Goal: Task Accomplishment & Management: Use online tool/utility

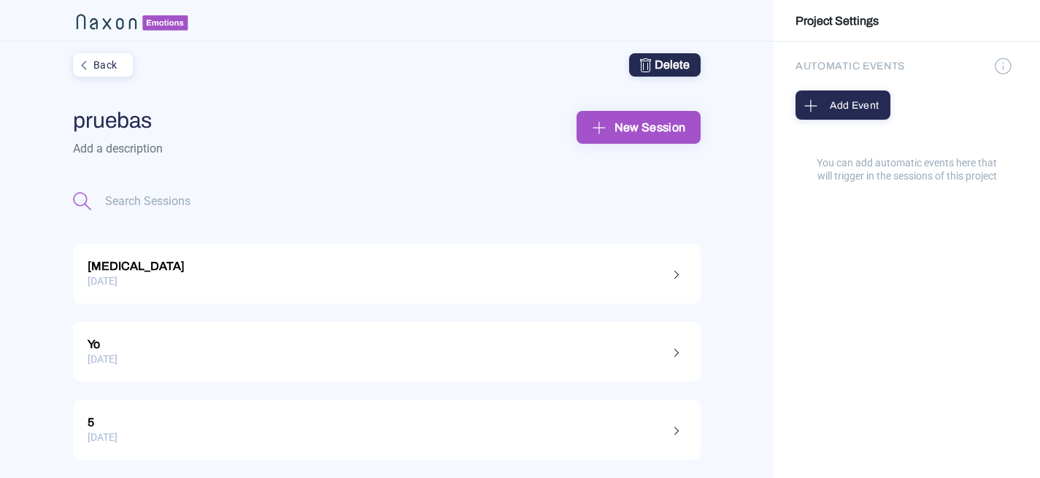
click at [662, 129] on div "New Session" at bounding box center [638, 127] width 101 height 23
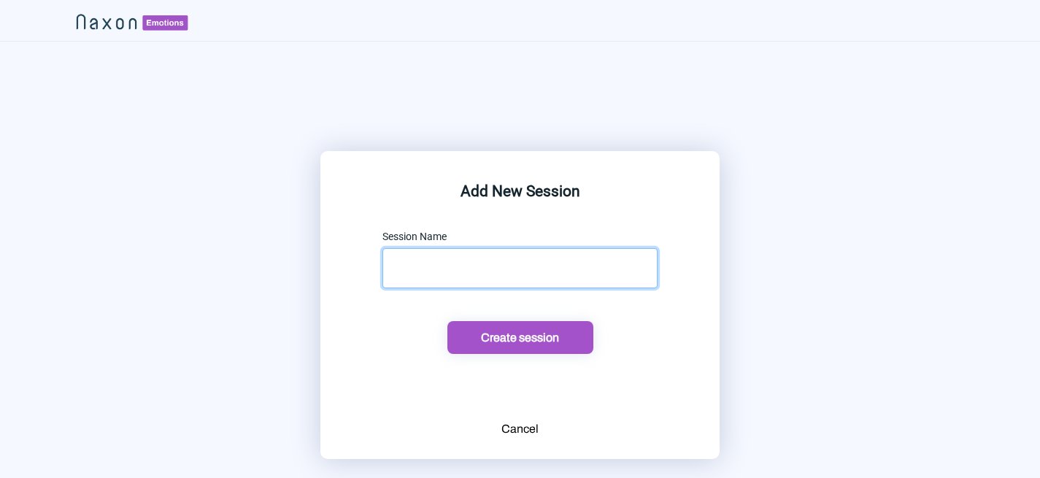
click at [586, 253] on input "text" at bounding box center [520, 268] width 275 height 40
type input "[PERSON_NAME]"
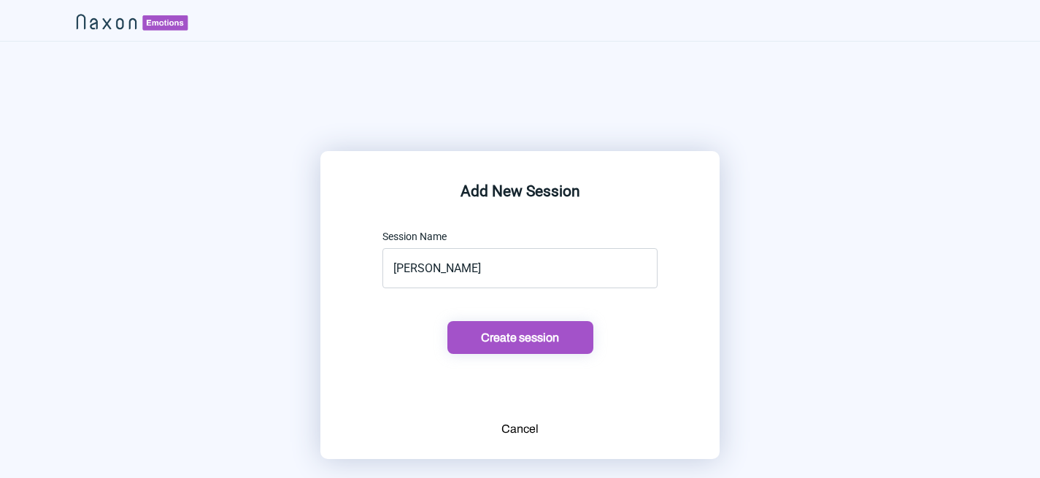
click at [568, 340] on div "Create session" at bounding box center [520, 337] width 137 height 15
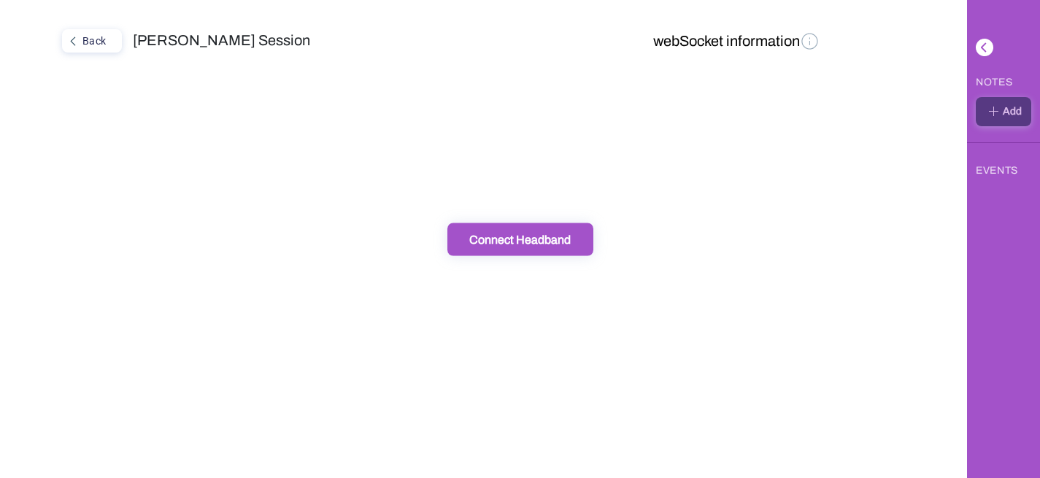
click at [564, 239] on div "Connect Headband" at bounding box center [520, 238] width 137 height 15
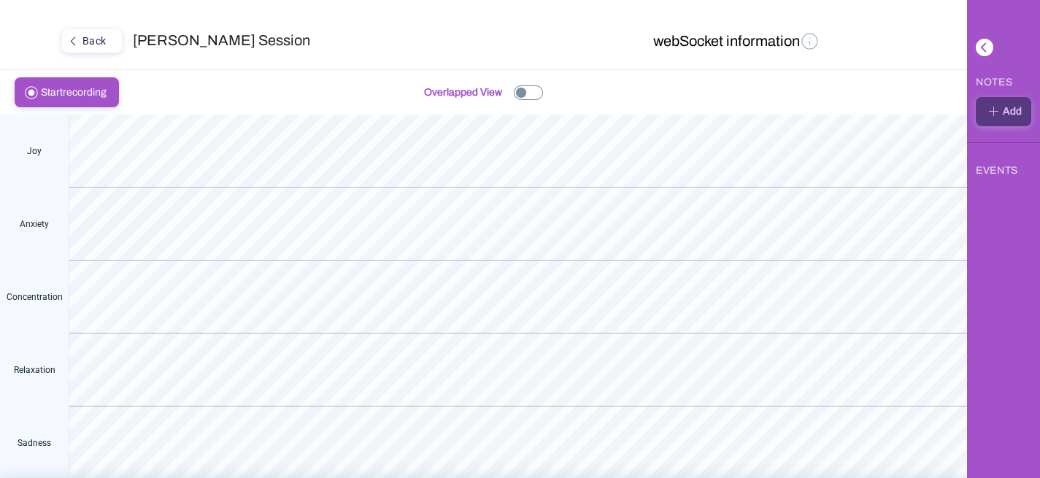
click at [524, 98] on img at bounding box center [528, 92] width 29 height 15
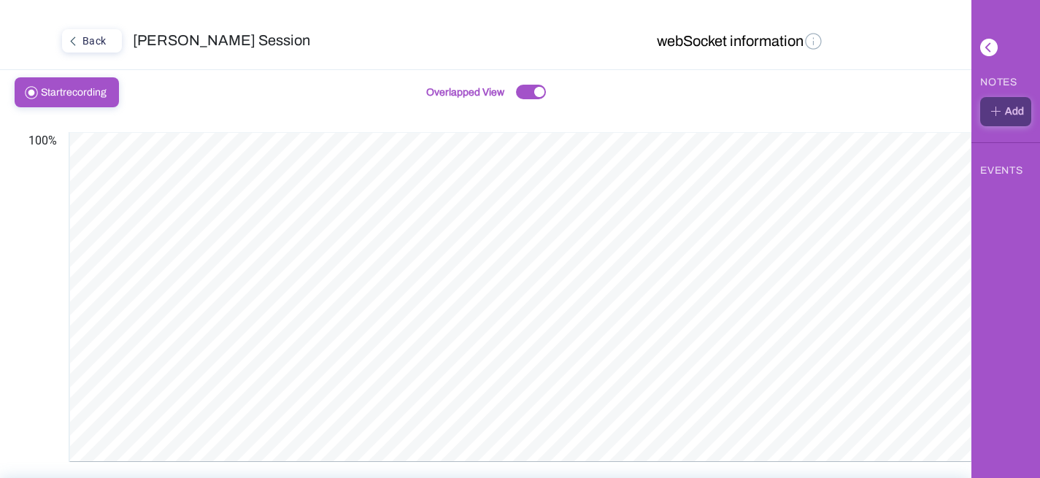
click at [100, 86] on span "Start recording" at bounding box center [78, 92] width 74 height 28
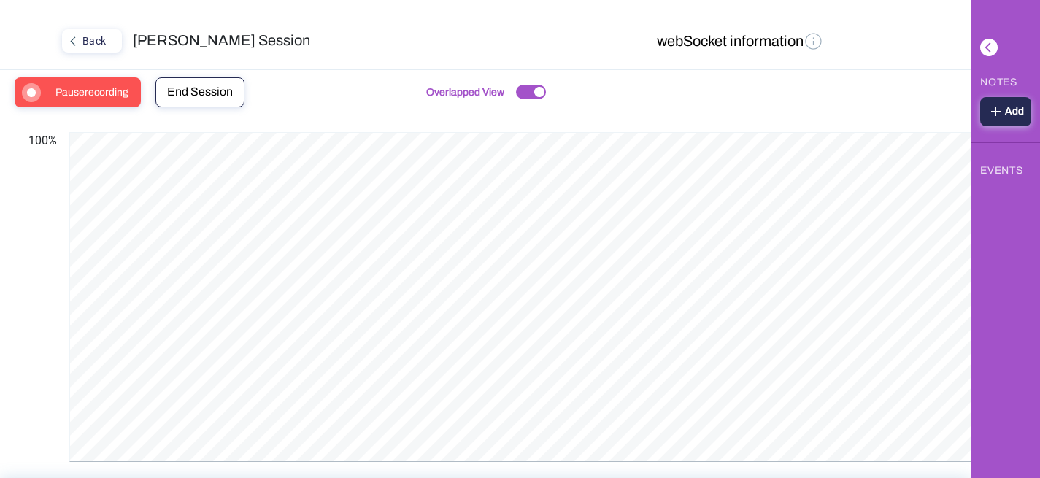
click at [80, 99] on span "Pause recording" at bounding box center [96, 92] width 82 height 28
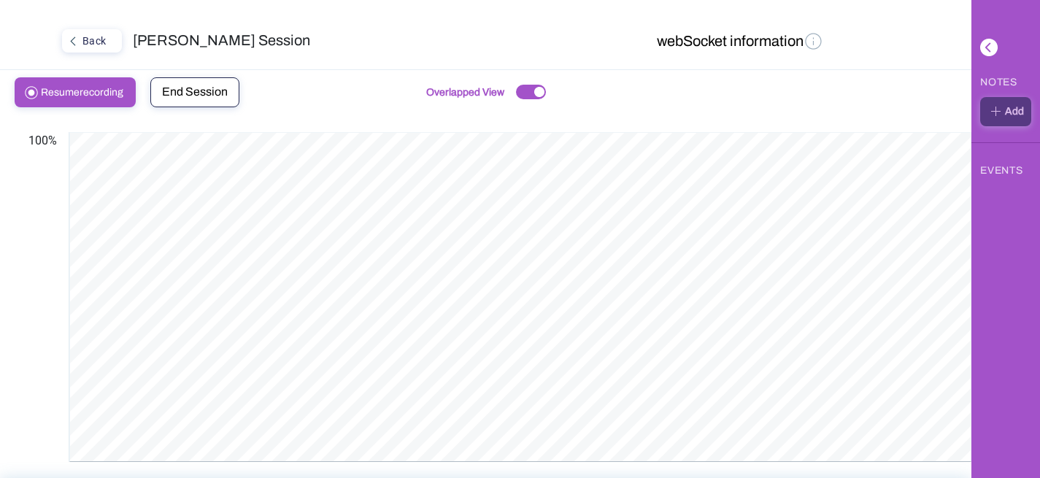
click at [211, 99] on button "End Session" at bounding box center [194, 92] width 89 height 30
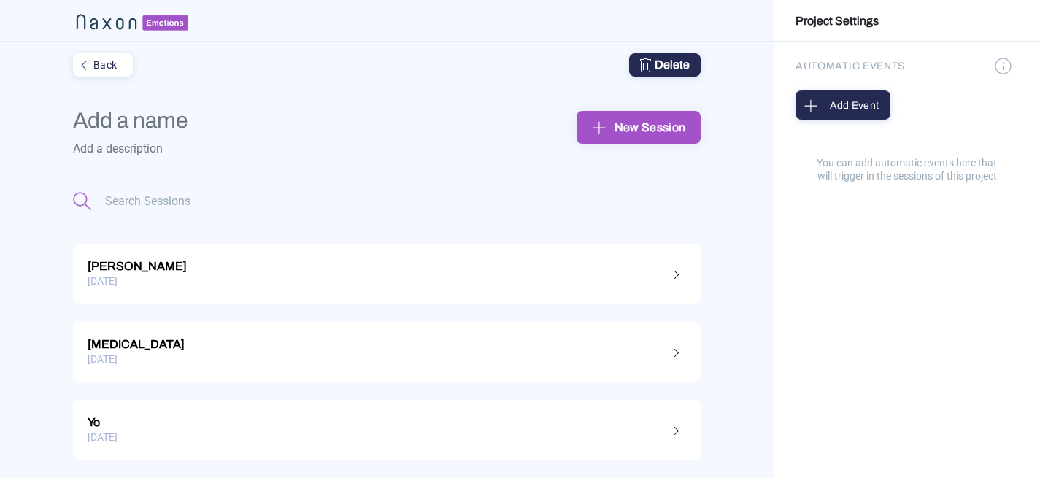
type input "pruebas"
click at [616, 128] on div "New Session" at bounding box center [638, 127] width 101 height 23
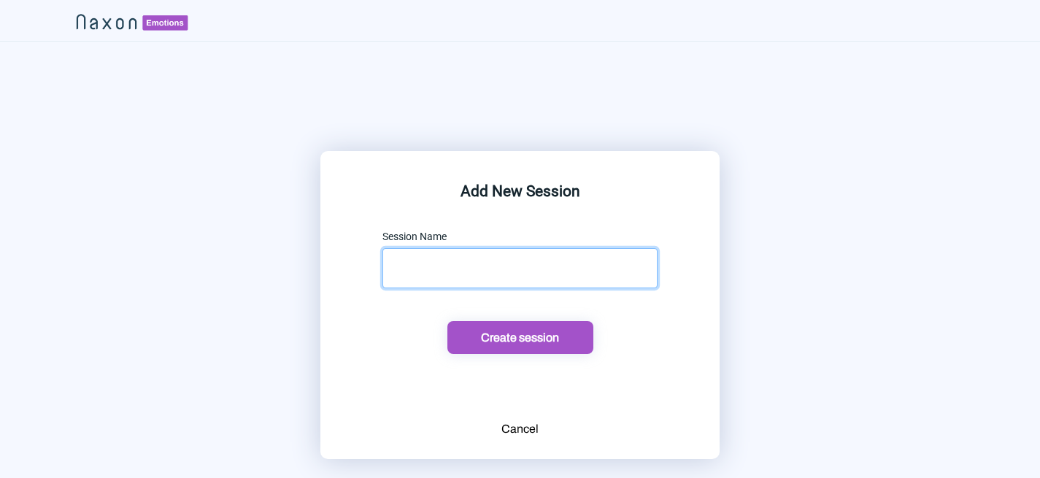
click at [533, 268] on input "text" at bounding box center [520, 268] width 275 height 40
type input "jero"
click at [534, 348] on button "Create session" at bounding box center [521, 337] width 146 height 33
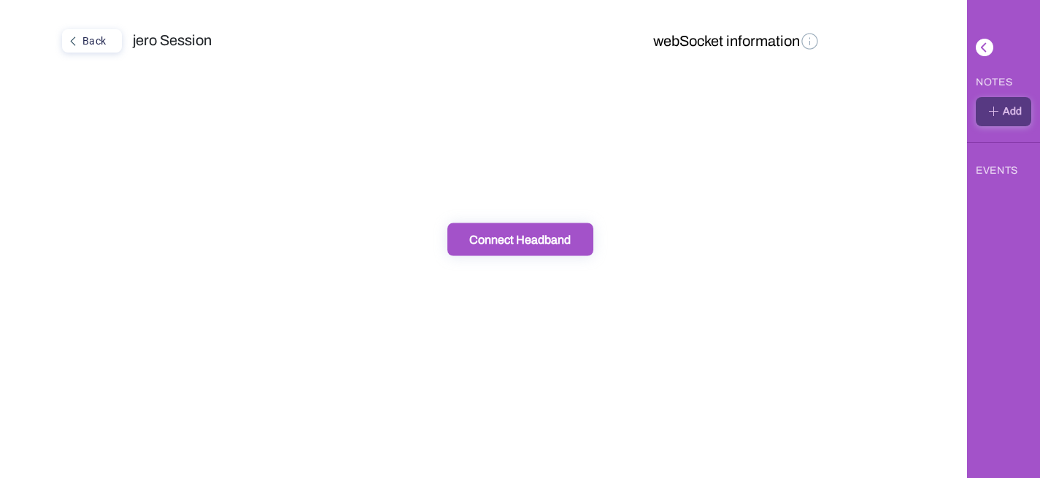
click at [496, 234] on div "Connect Headband" at bounding box center [520, 238] width 137 height 15
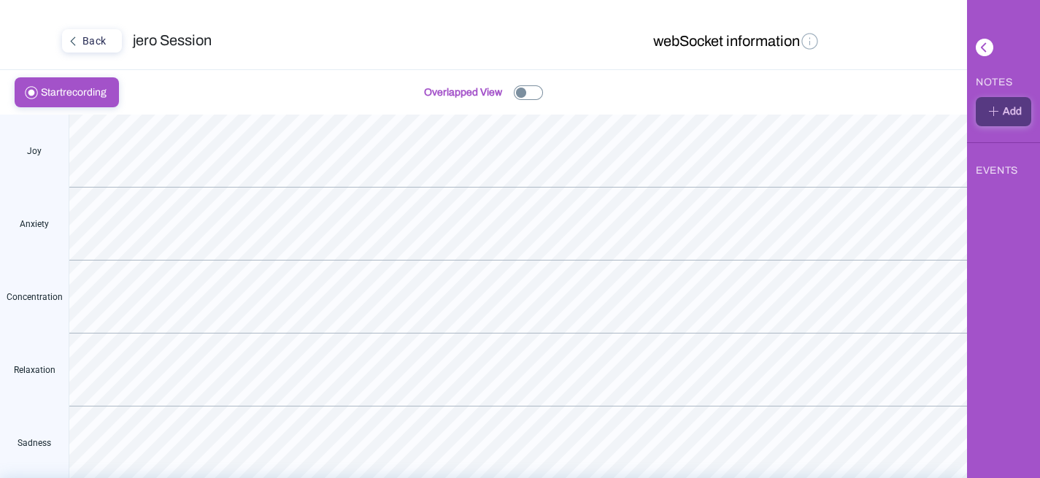
click at [93, 99] on span "Start recording" at bounding box center [78, 92] width 74 height 28
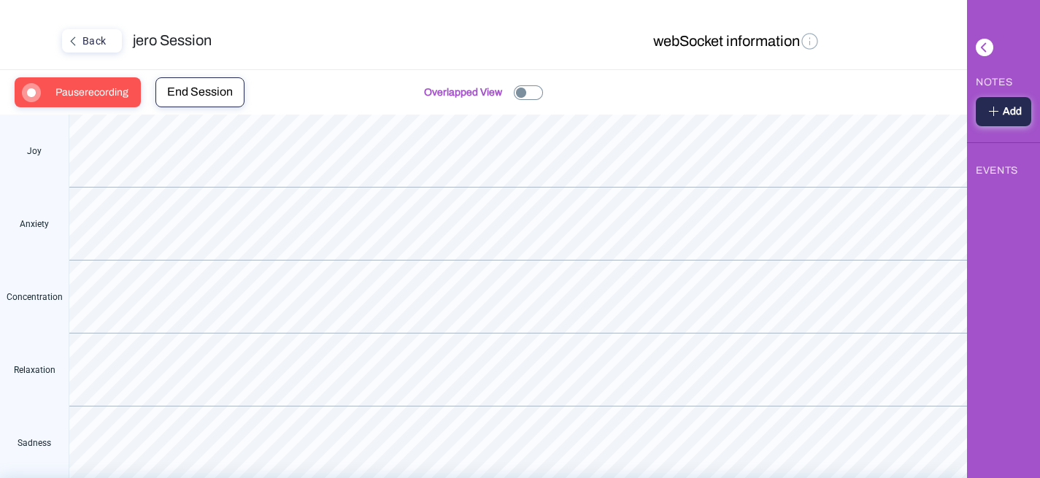
click at [529, 87] on img at bounding box center [528, 92] width 29 height 15
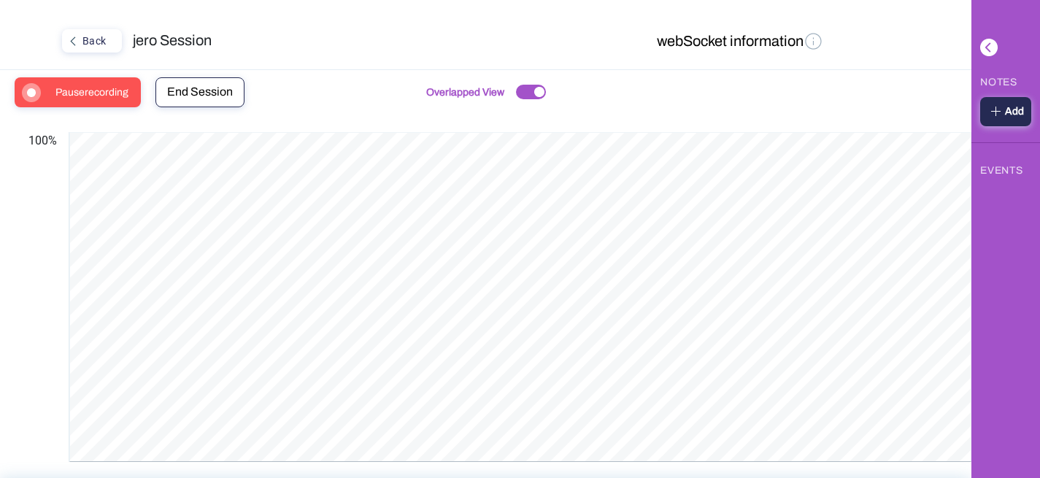
click at [87, 84] on span "Pause recording" at bounding box center [96, 92] width 82 height 28
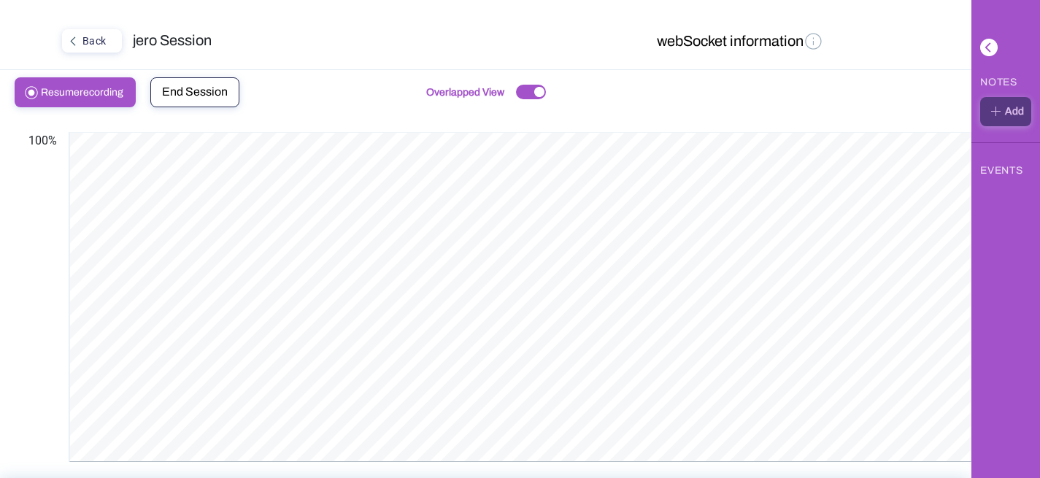
click at [220, 86] on span "End Session" at bounding box center [195, 91] width 66 height 12
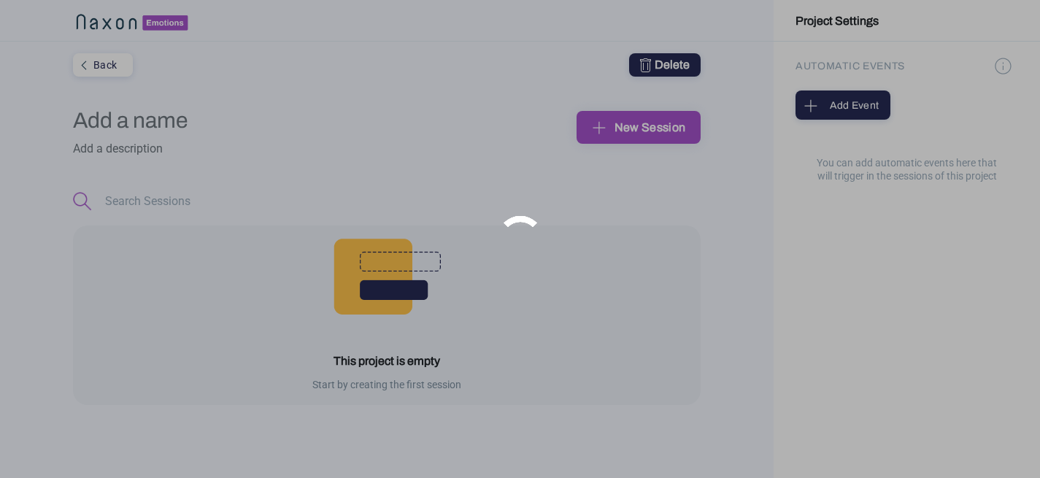
type input "pruebas"
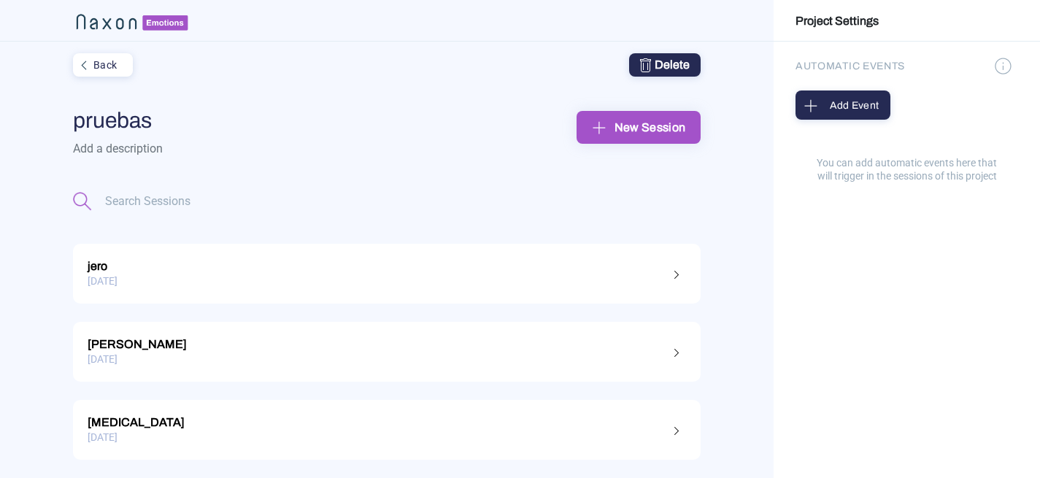
click at [633, 131] on div "New Session" at bounding box center [638, 127] width 101 height 23
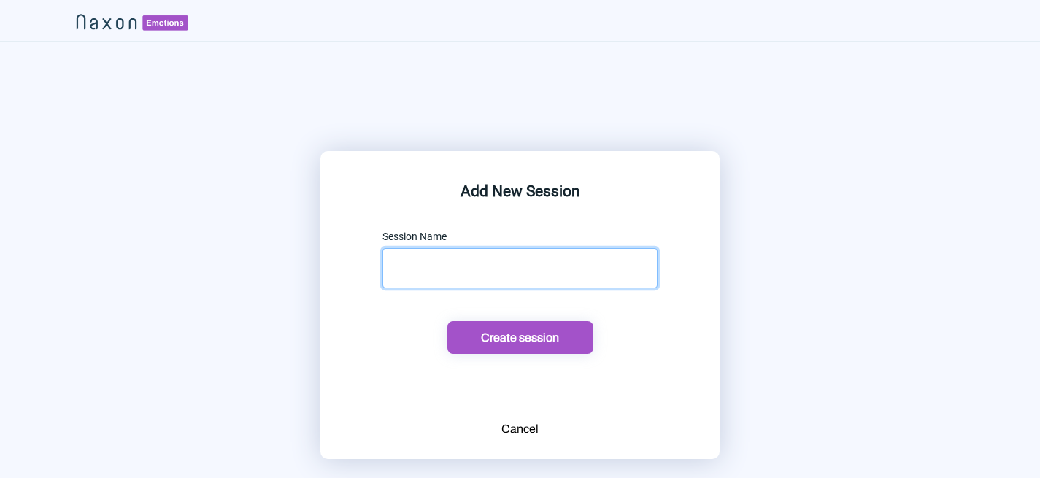
click at [550, 265] on input "text" at bounding box center [520, 268] width 275 height 40
type input "lu de rogatis"
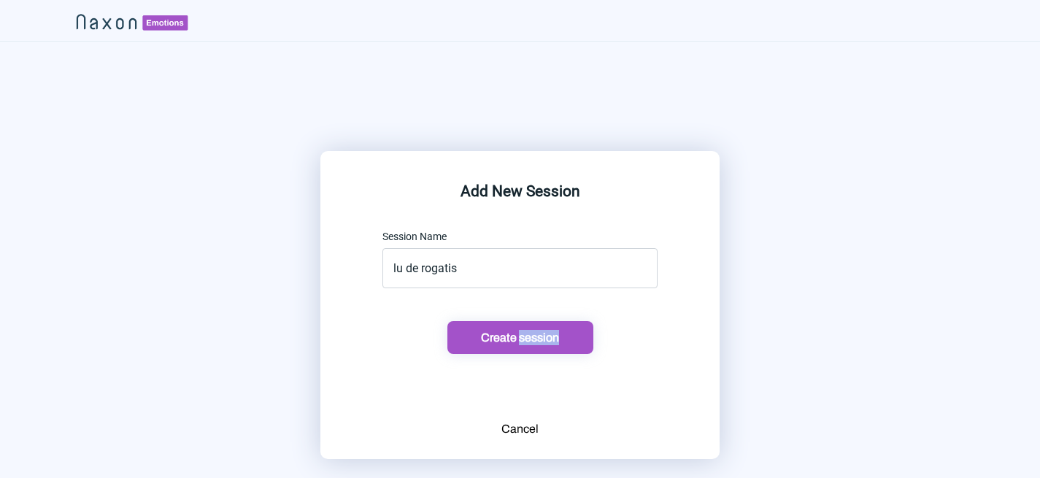
click at [501, 339] on div "Create session" at bounding box center [520, 337] width 137 height 15
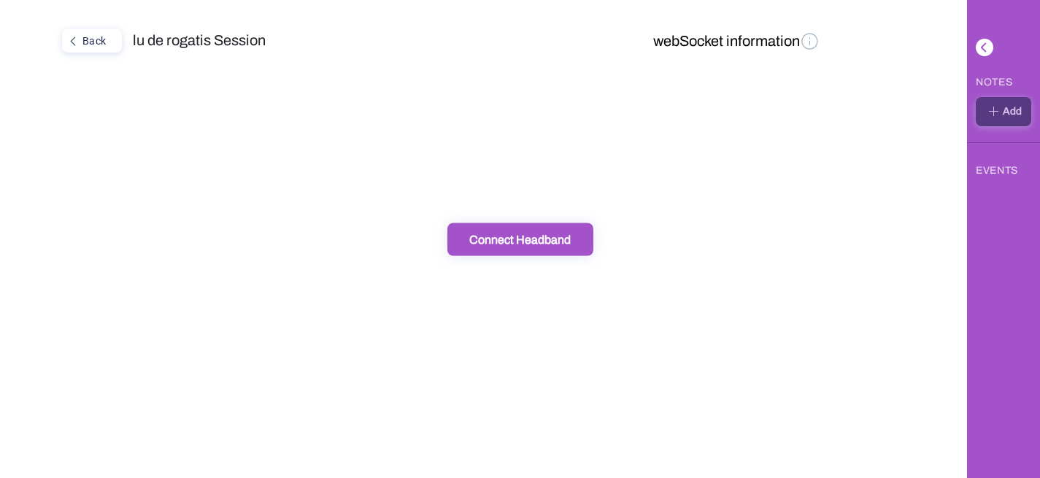
click at [531, 234] on div "Connect Headband" at bounding box center [520, 238] width 137 height 15
click at [507, 237] on div "Connect Headband" at bounding box center [520, 238] width 137 height 15
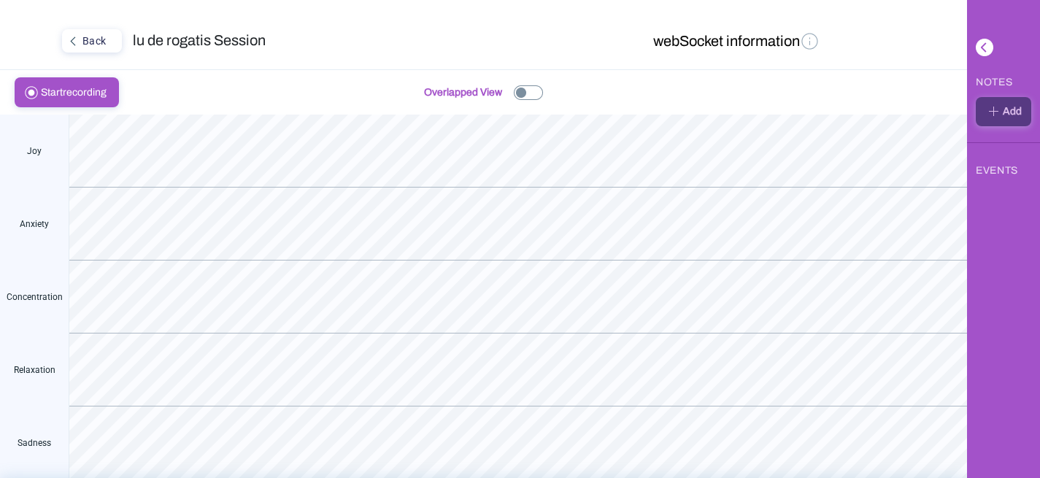
click at [71, 85] on span "Start recording" at bounding box center [78, 92] width 74 height 28
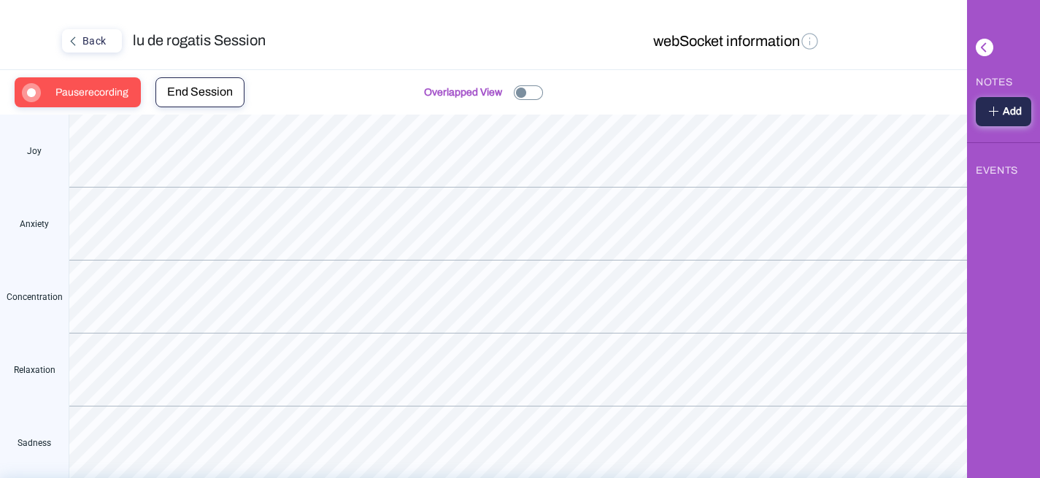
click at [523, 92] on img at bounding box center [528, 92] width 29 height 15
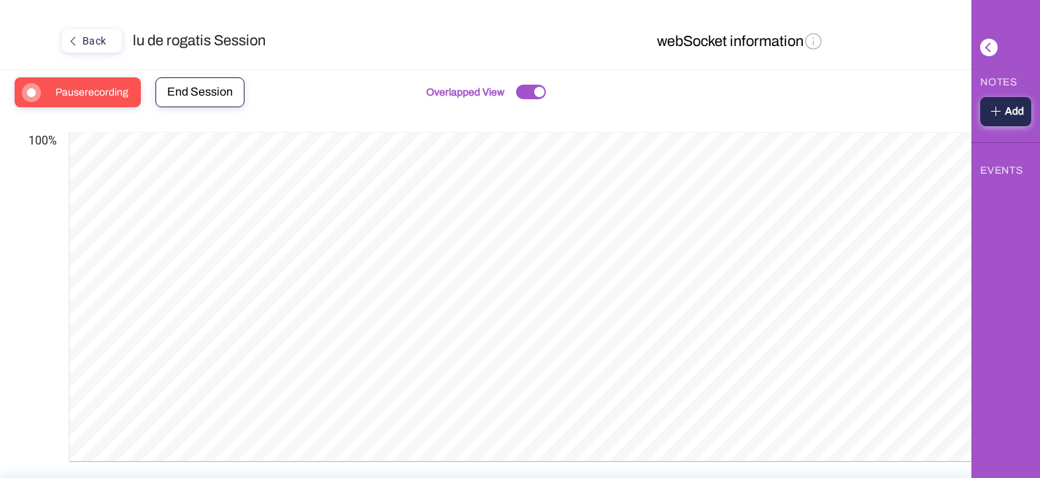
click at [116, 101] on span "Pause recording" at bounding box center [96, 92] width 82 height 28
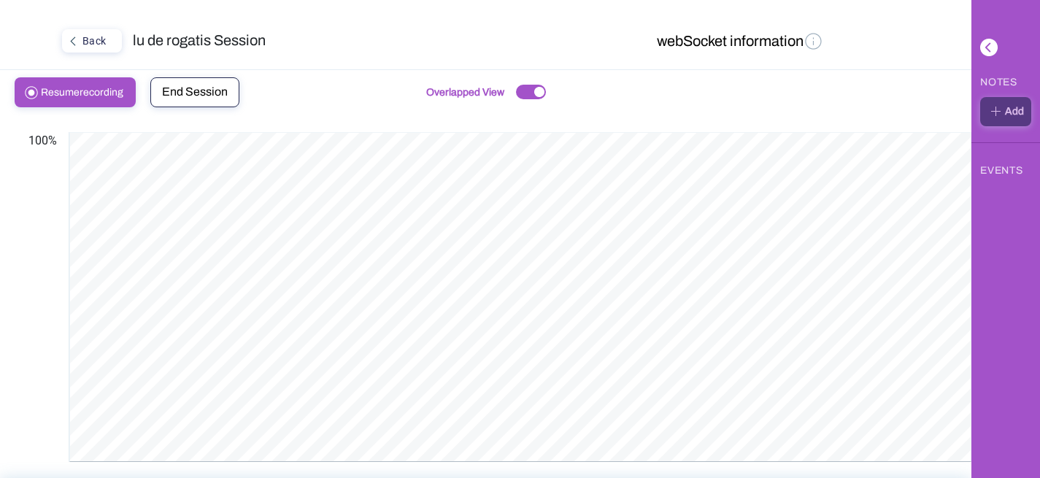
click at [183, 100] on button "End Session" at bounding box center [194, 92] width 89 height 30
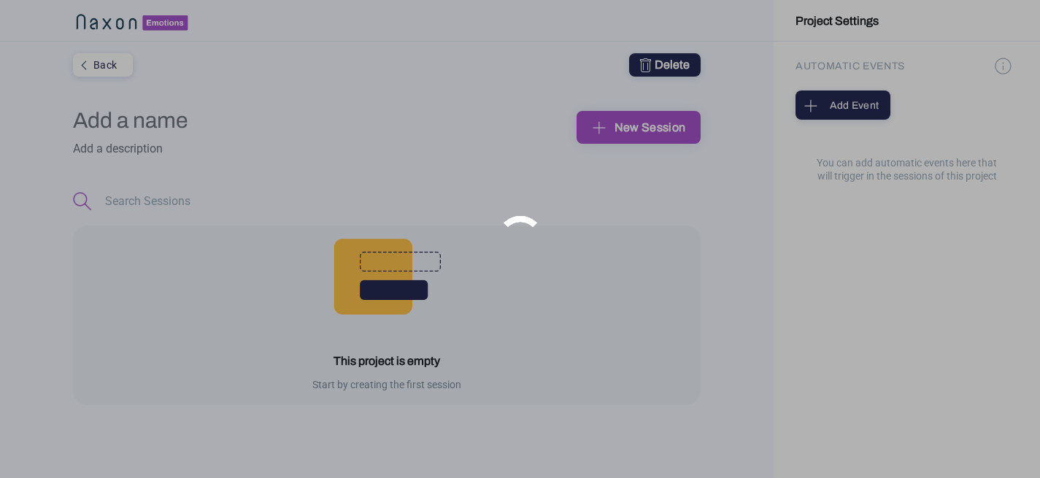
type input "pruebas"
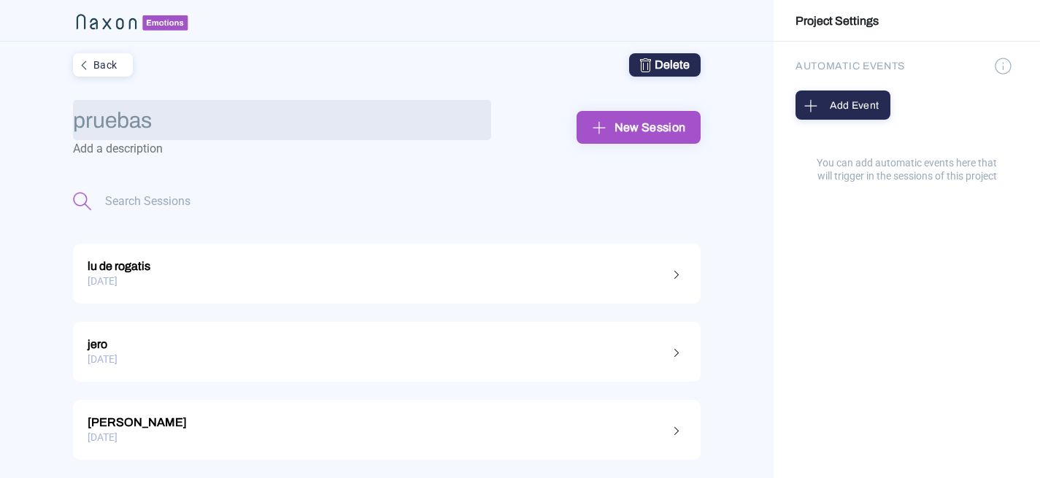
click at [175, 129] on input "pruebas" at bounding box center [282, 120] width 418 height 40
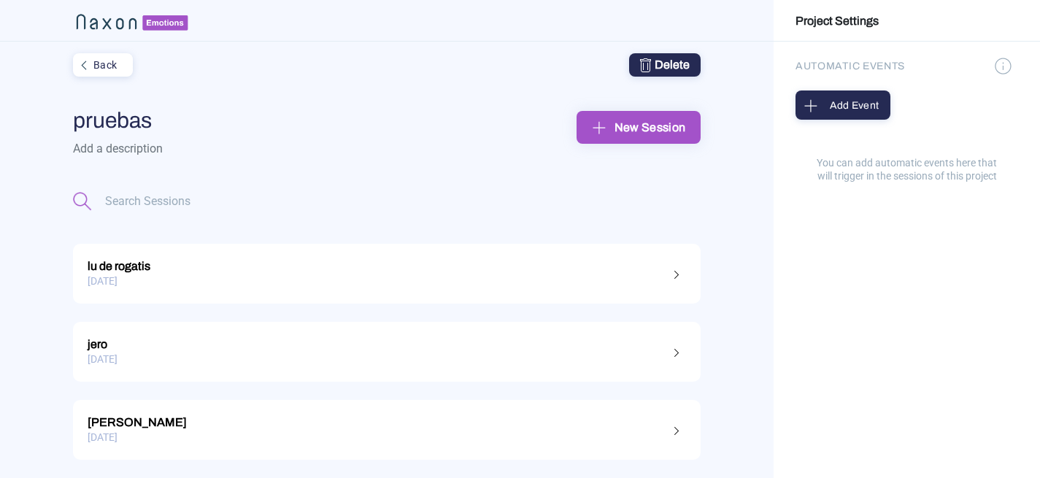
click at [307, 184] on div "pruebas New Session" at bounding box center [387, 140] width 628 height 104
click at [665, 137] on div "New Session" at bounding box center [638, 127] width 101 height 23
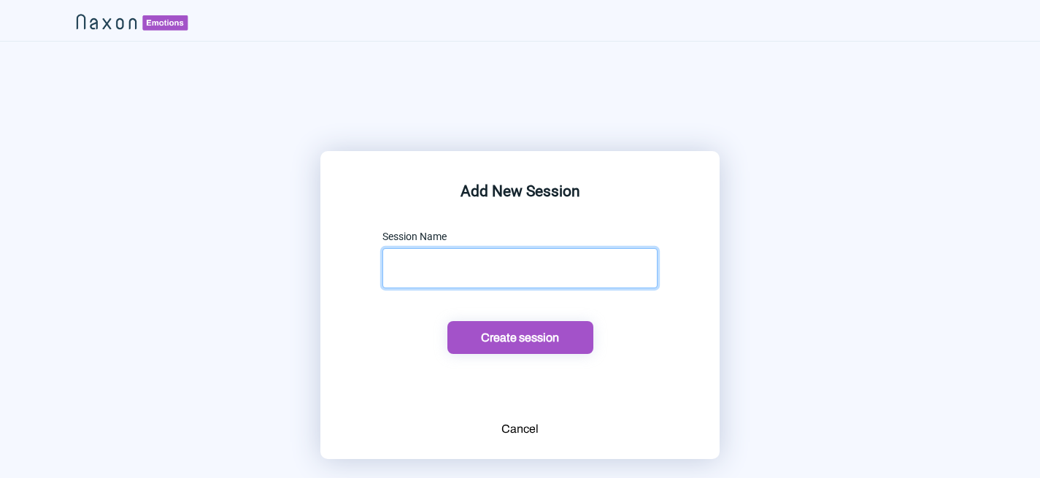
click at [445, 269] on input "text" at bounding box center [520, 268] width 275 height 40
type input "[PERSON_NAME]"
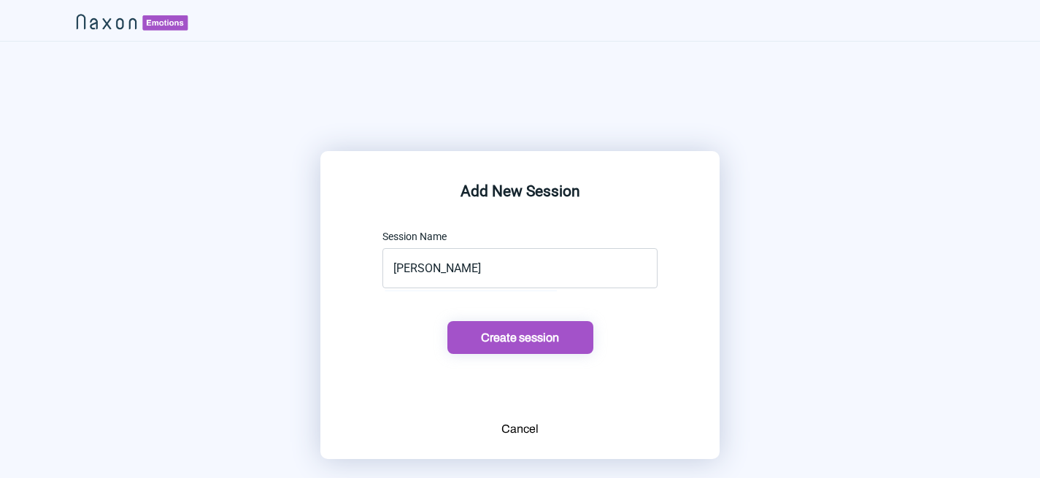
click at [513, 341] on div "Create session" at bounding box center [520, 337] width 137 height 15
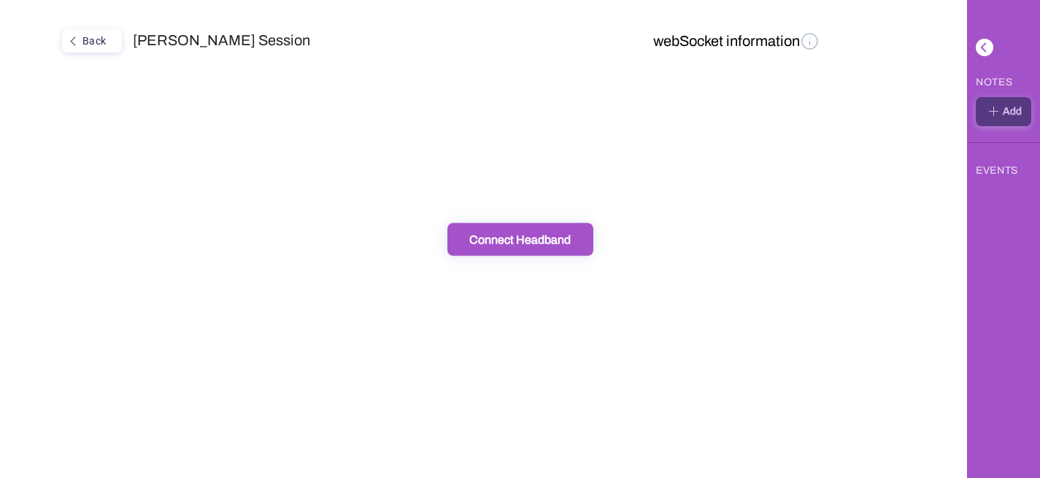
click at [513, 240] on div "Connect Headband" at bounding box center [520, 238] width 137 height 15
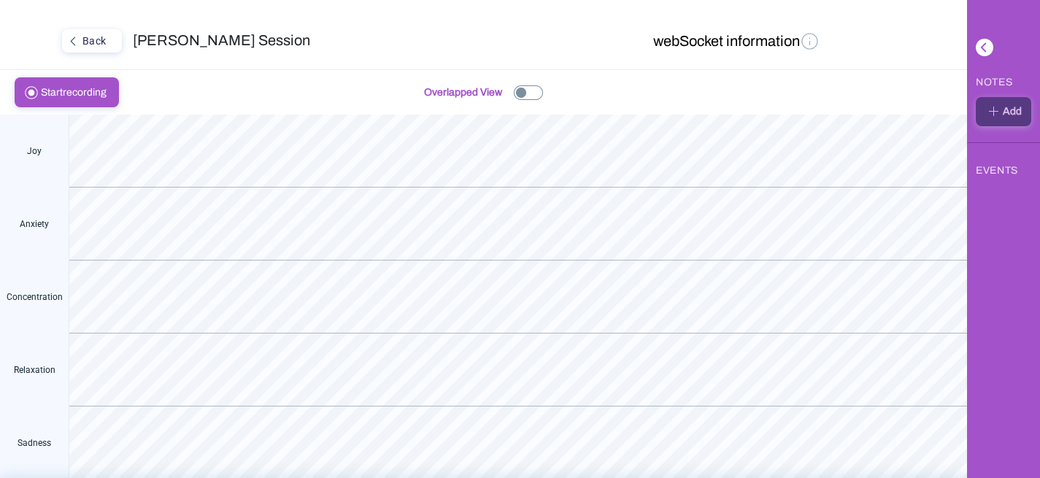
click at [535, 88] on img at bounding box center [528, 92] width 29 height 15
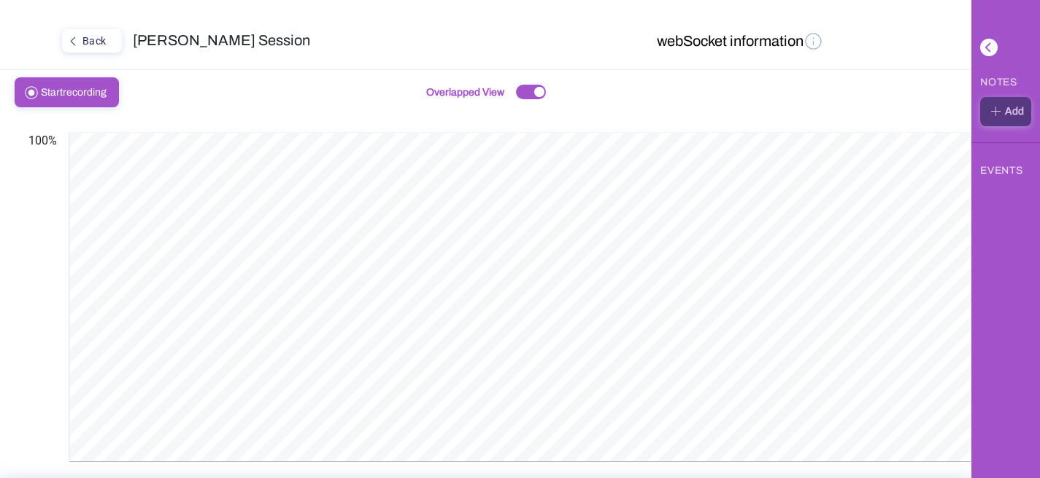
click at [52, 93] on span "Start" at bounding box center [52, 92] width 22 height 11
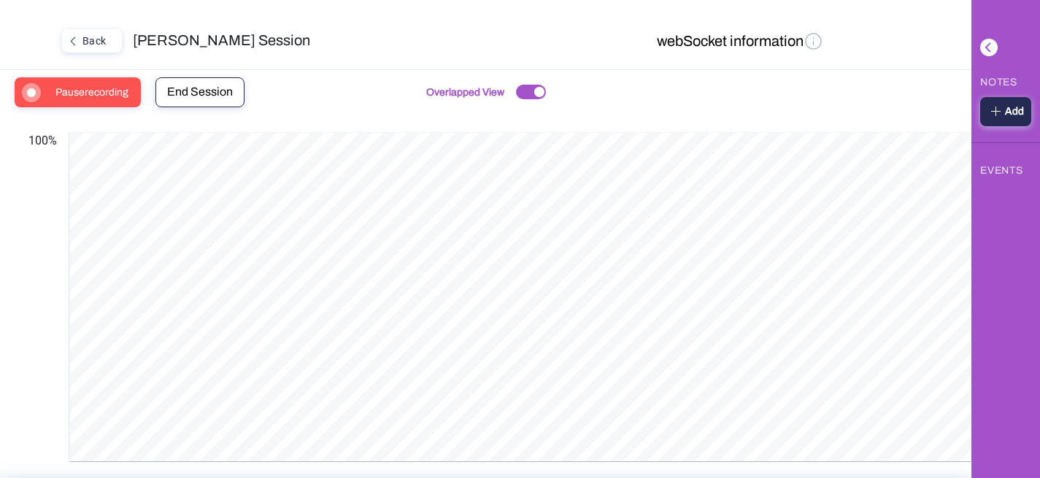
click at [99, 84] on span "Pause recording" at bounding box center [96, 92] width 82 height 28
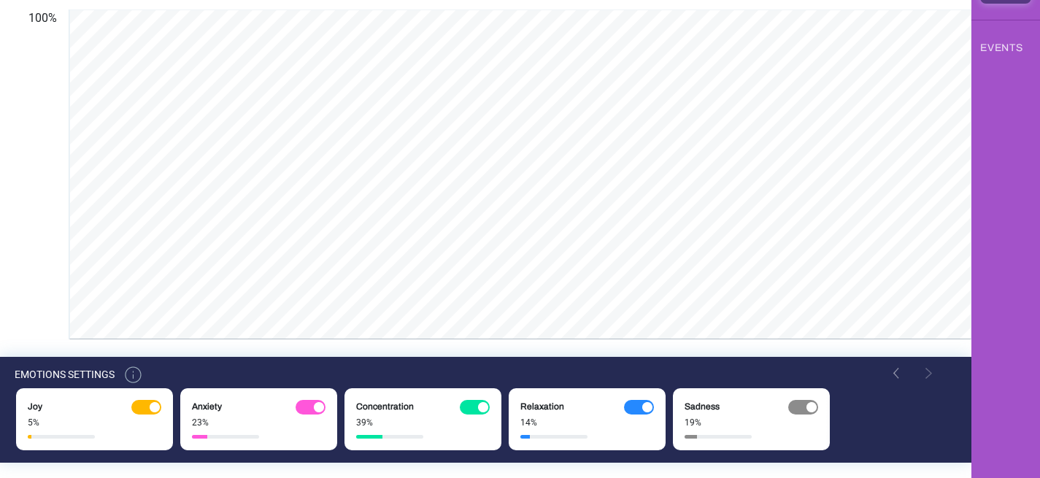
scroll to position [143, 0]
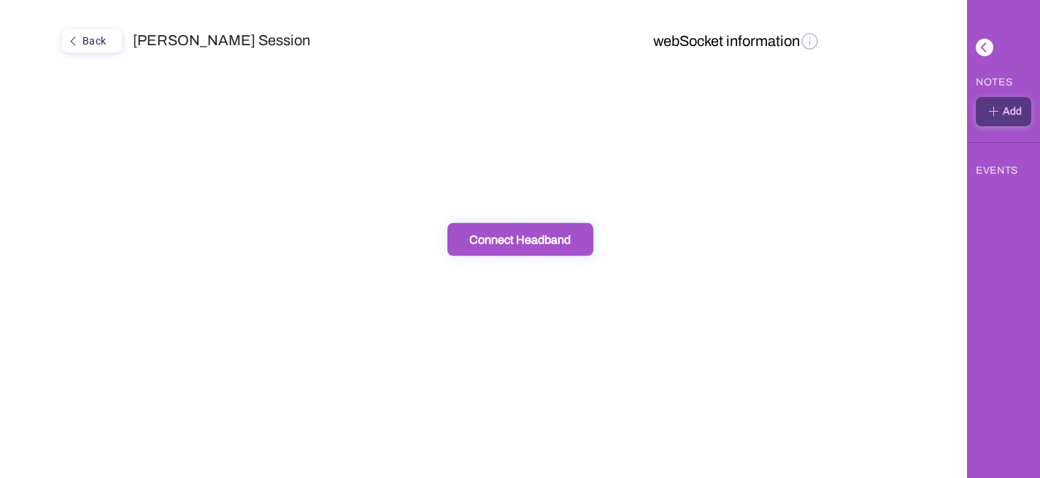
click at [96, 44] on div "Back" at bounding box center [91, 40] width 54 height 19
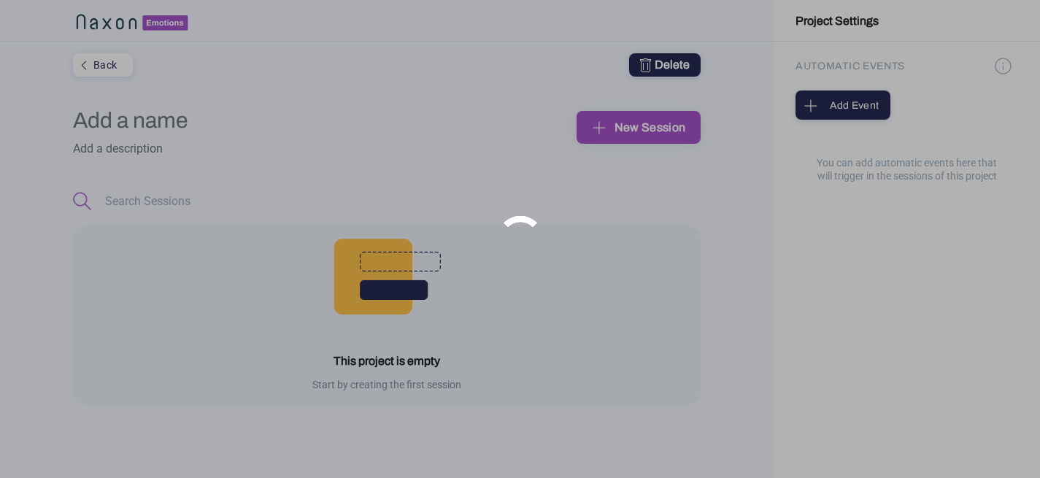
type input "pruebas"
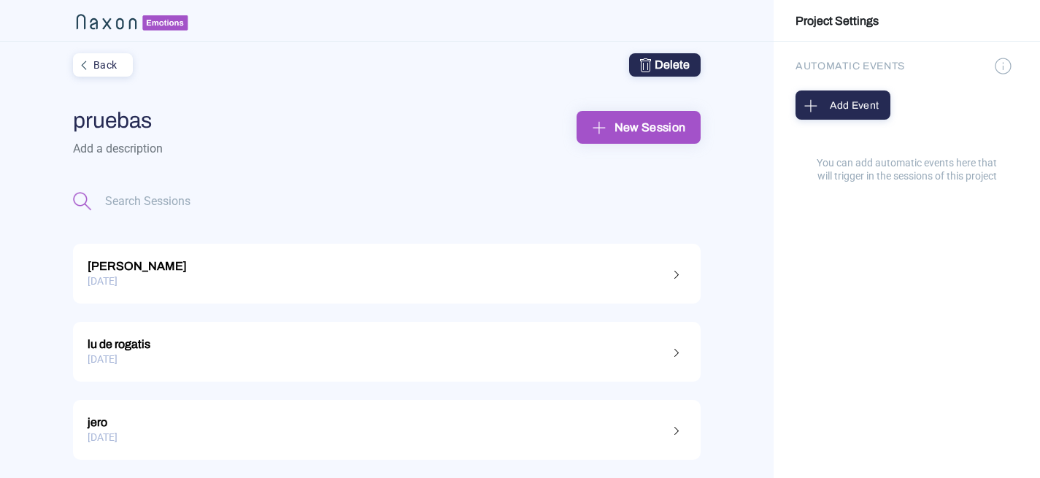
click at [199, 279] on div "[DATE]" at bounding box center [387, 281] width 599 height 23
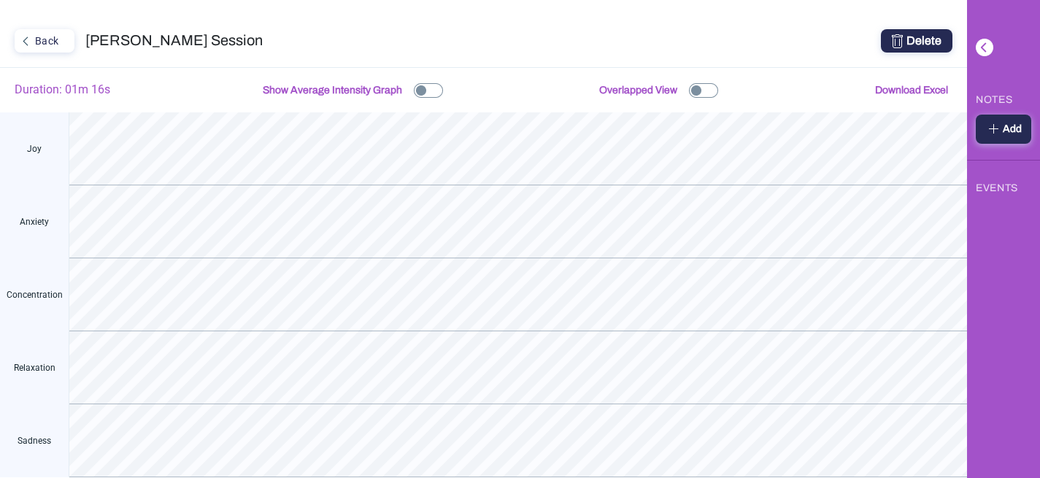
scroll to position [34, 0]
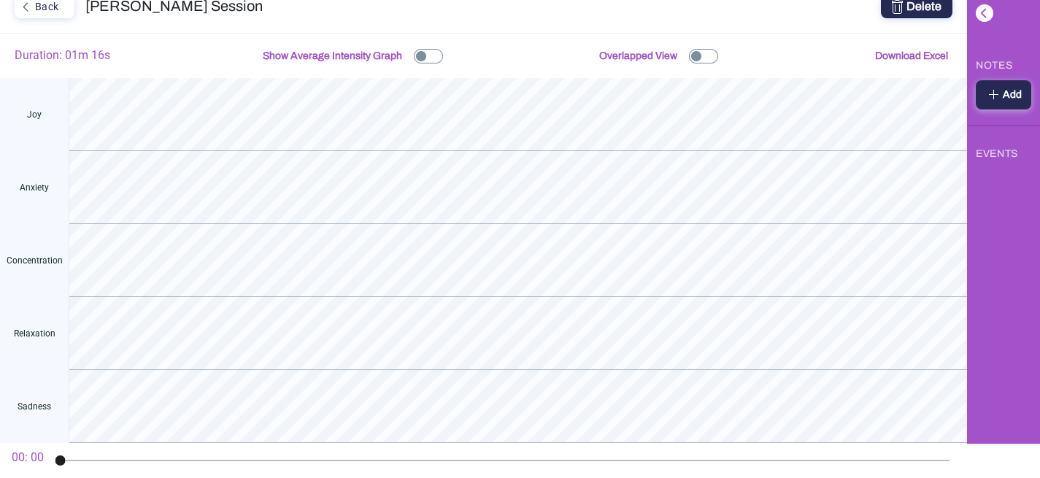
click at [691, 59] on img at bounding box center [703, 56] width 29 height 15
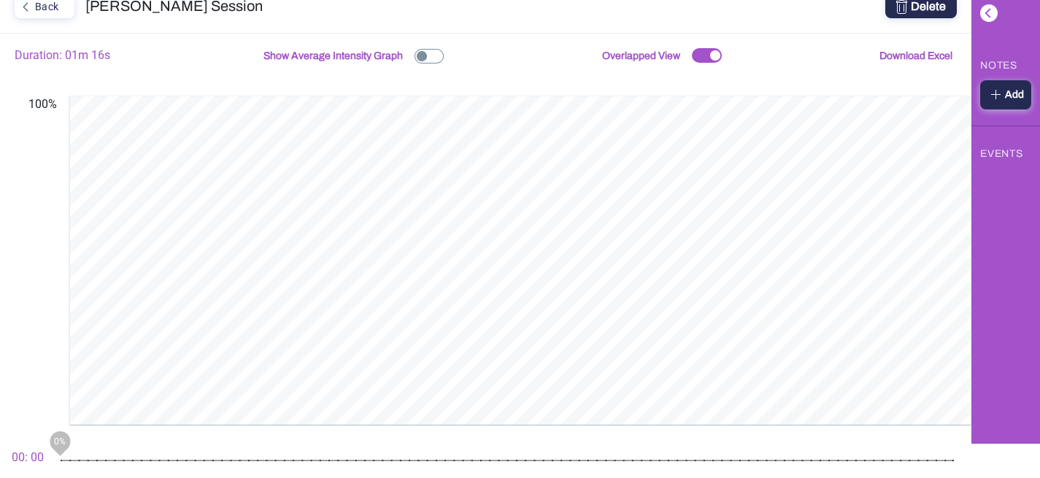
drag, startPoint x: 61, startPoint y: 461, endPoint x: 180, endPoint y: 435, distance: 121.2
click at [162, 445] on mat-slider "0%" at bounding box center [508, 460] width 906 height 35
click at [56, 13] on div "Back" at bounding box center [43, 6] width 54 height 19
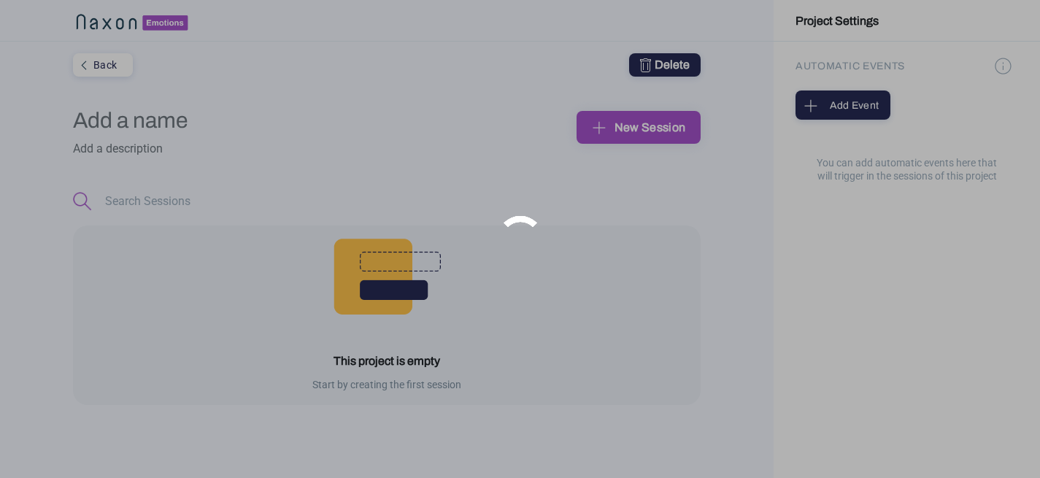
type input "pruebas"
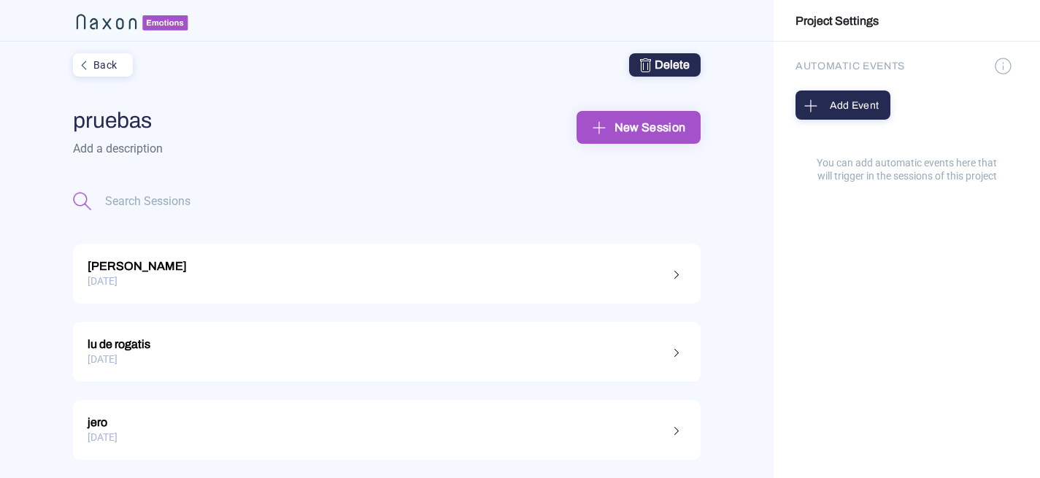
click at [652, 129] on div "New Session" at bounding box center [638, 127] width 101 height 23
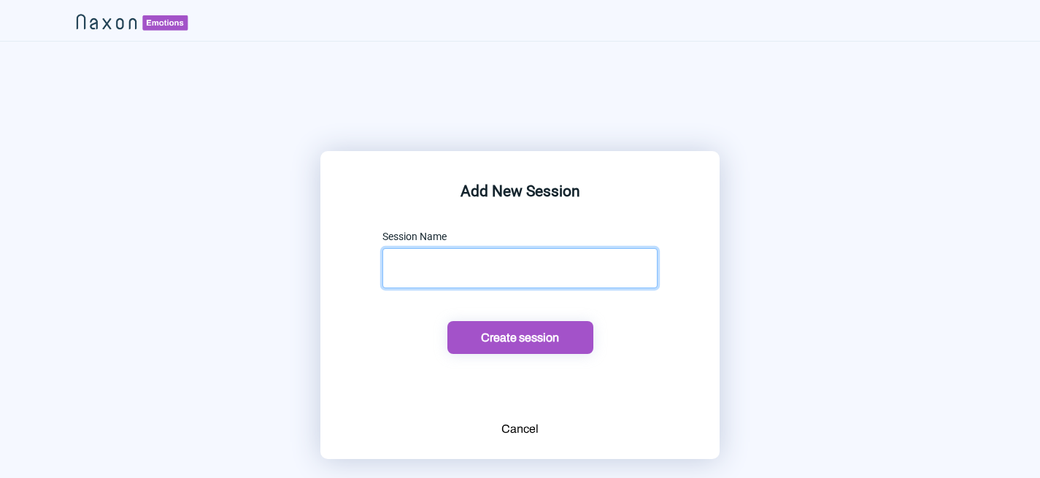
click at [535, 263] on input "text" at bounding box center [520, 268] width 275 height 40
type input "[PERSON_NAME]"
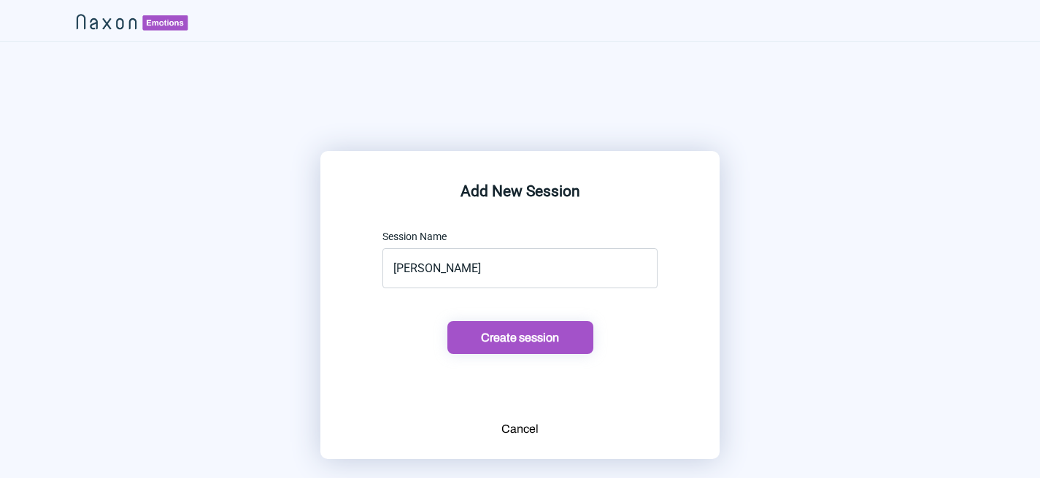
click at [564, 332] on div "Create session" at bounding box center [520, 337] width 137 height 15
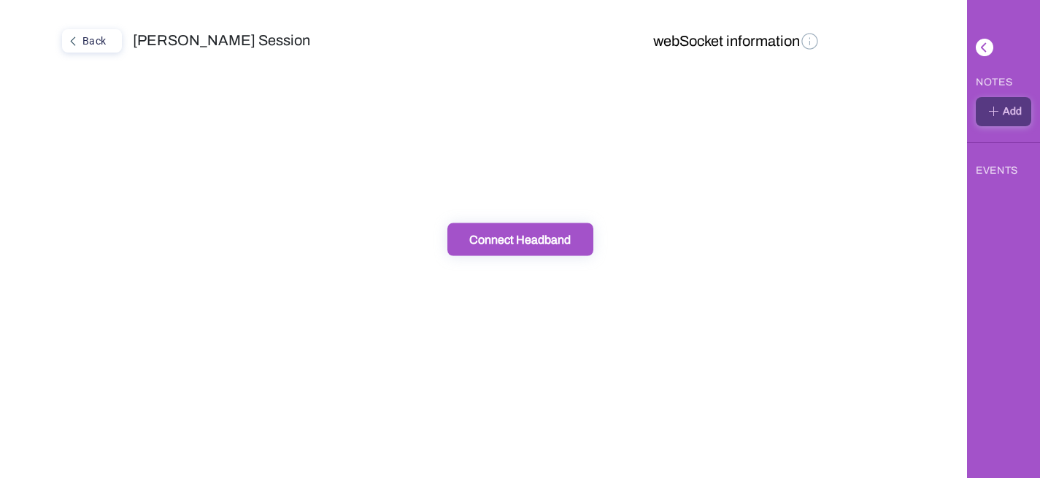
click at [499, 250] on button "Connect Headband" at bounding box center [521, 239] width 146 height 33
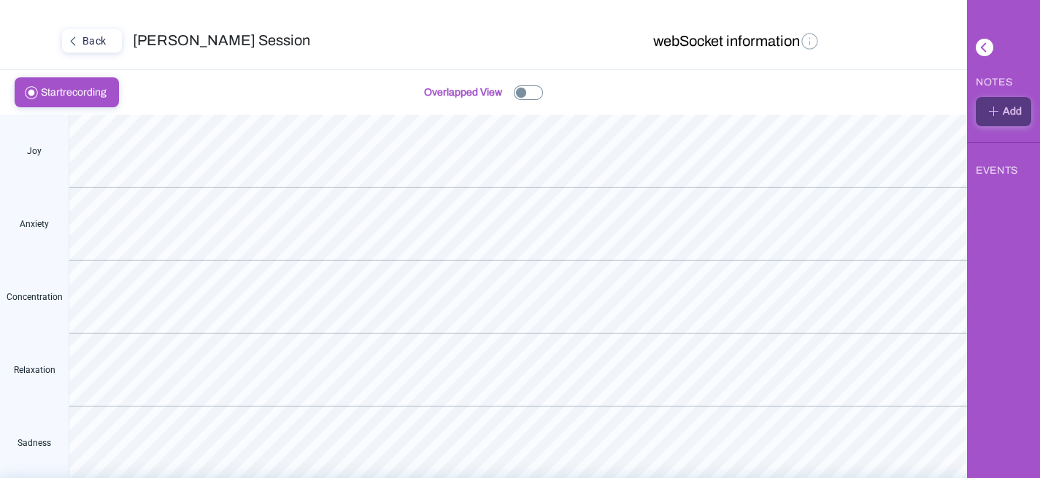
click at [76, 85] on span "Start recording" at bounding box center [78, 92] width 74 height 28
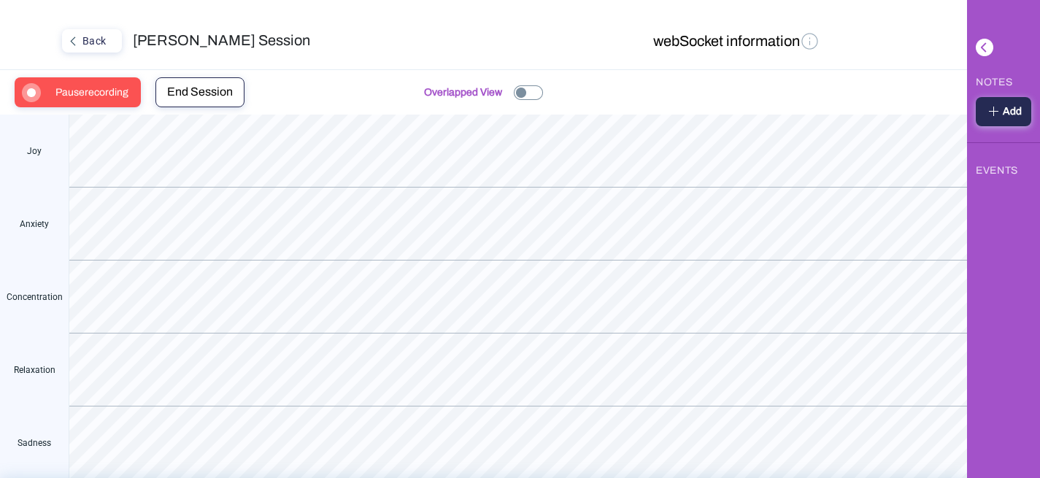
click at [529, 100] on button "Overlapped View" at bounding box center [484, 92] width 128 height 30
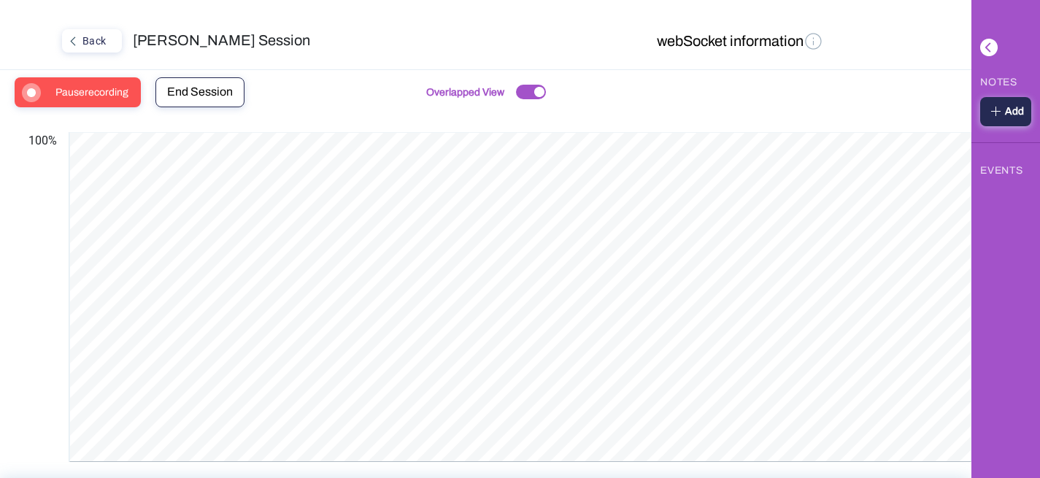
click at [119, 101] on span "Pause recording" at bounding box center [96, 92] width 82 height 28
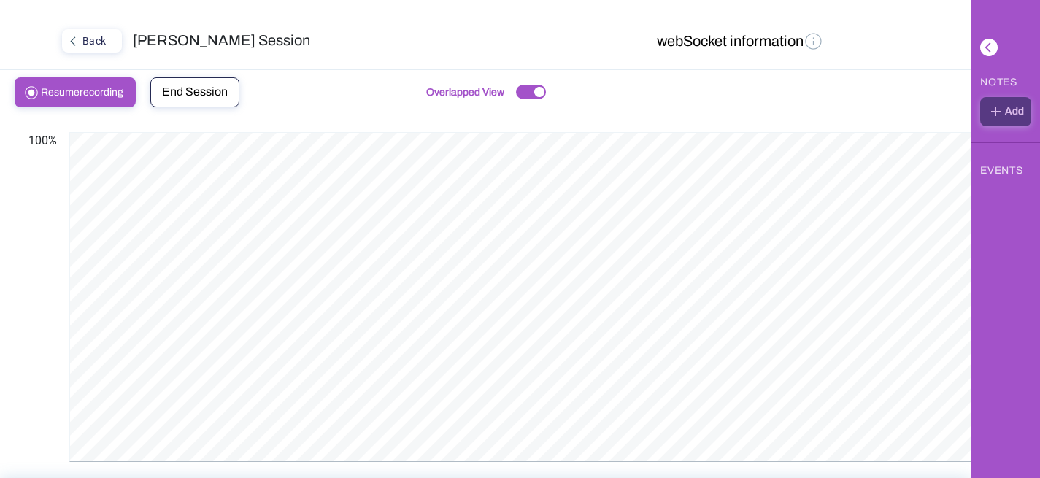
click at [193, 98] on span "End Session" at bounding box center [195, 91] width 66 height 12
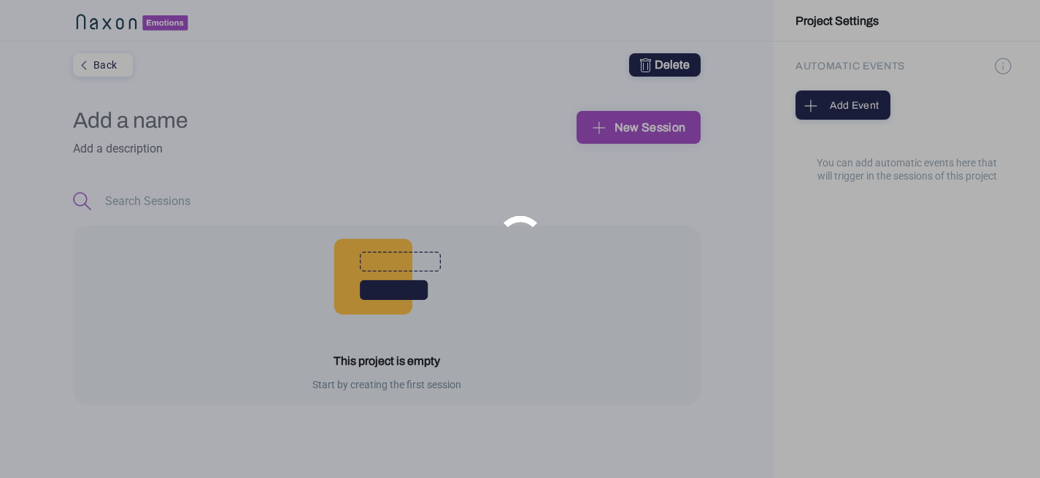
type input "pruebas"
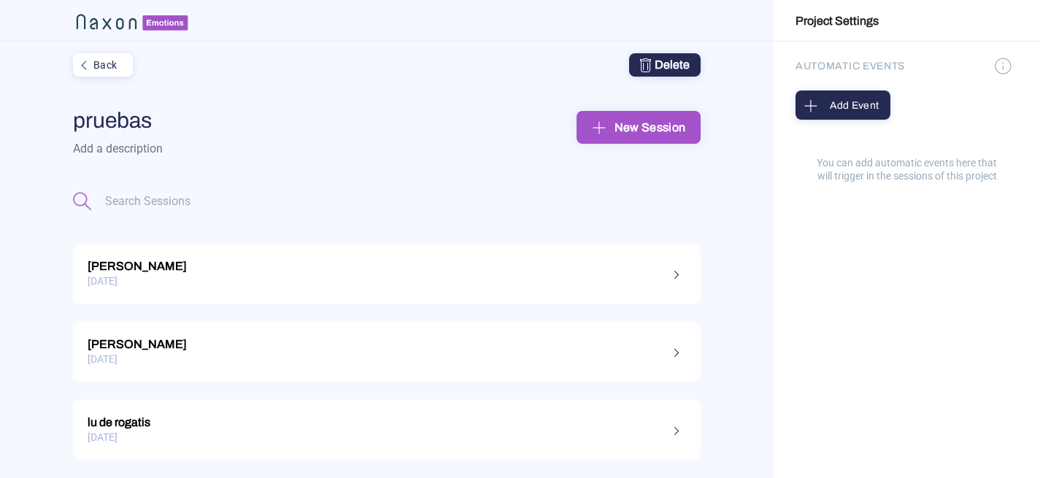
click at [218, 266] on div "[PERSON_NAME]" at bounding box center [387, 264] width 599 height 19
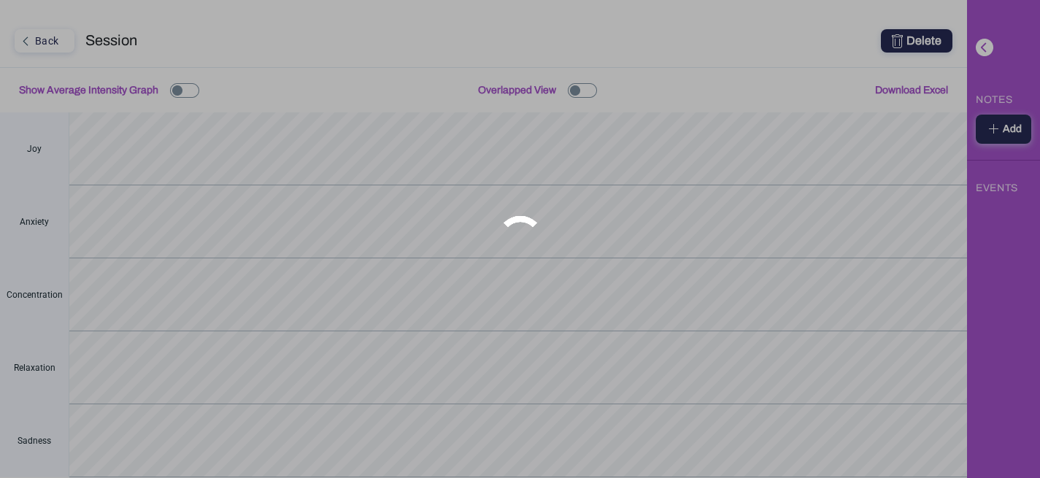
click at [218, 266] on div at bounding box center [520, 239] width 1040 height 478
click at [670, 272] on div at bounding box center [520, 239] width 1040 height 478
click at [670, 277] on div at bounding box center [520, 239] width 1040 height 478
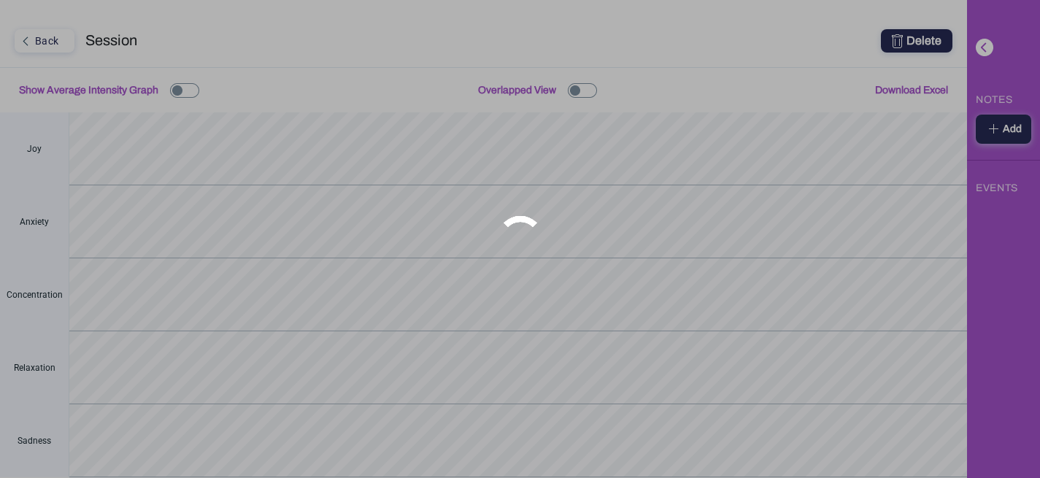
click at [676, 272] on div at bounding box center [520, 239] width 1040 height 478
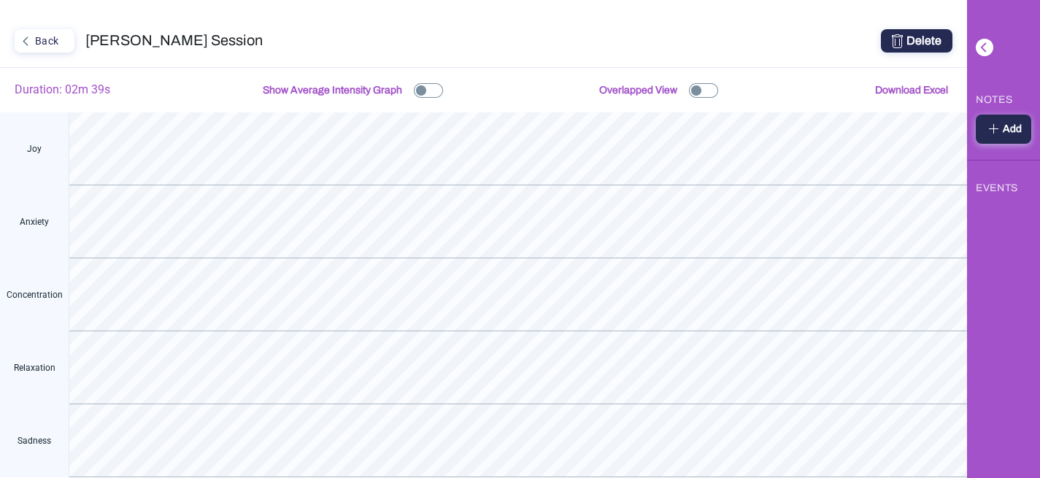
click at [691, 91] on img at bounding box center [703, 90] width 29 height 15
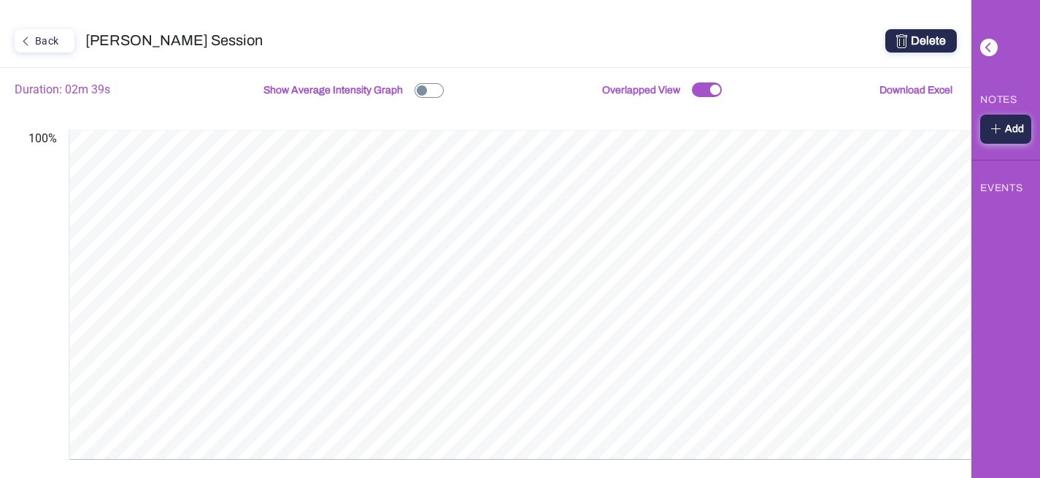
scroll to position [34, 0]
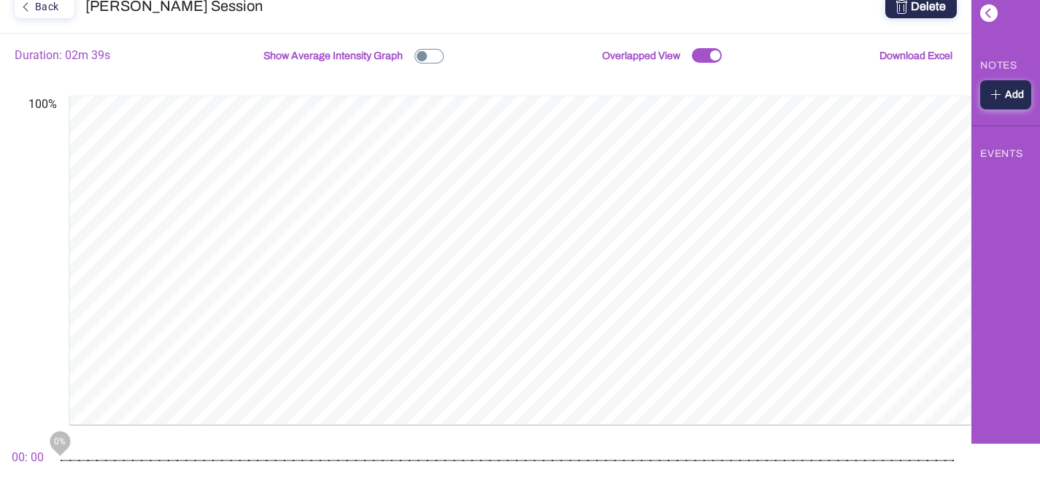
drag, startPoint x: 61, startPoint y: 461, endPoint x: 123, endPoint y: 460, distance: 61.3
click at [123, 460] on div "0%" at bounding box center [508, 460] width 894 height 1
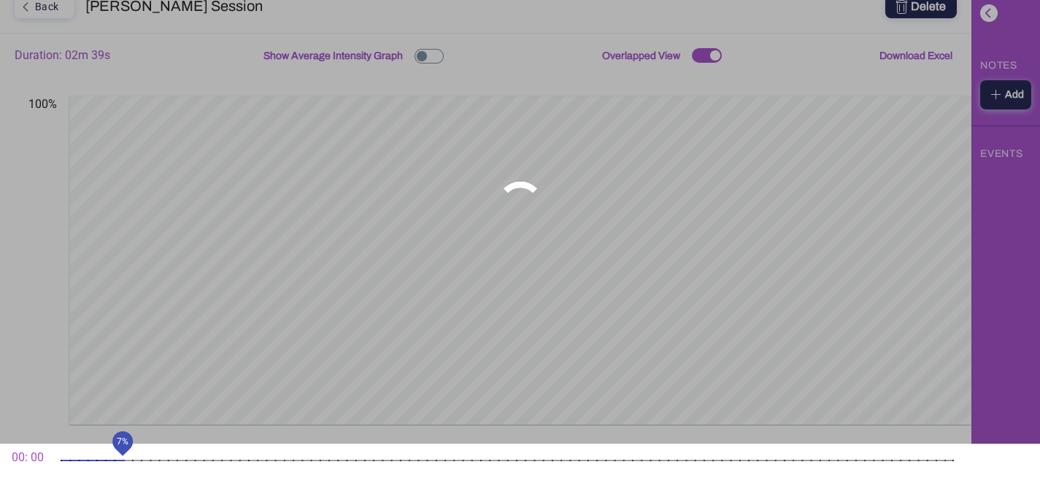
click at [120, 460] on div "units" at bounding box center [508, 460] width 894 height 1
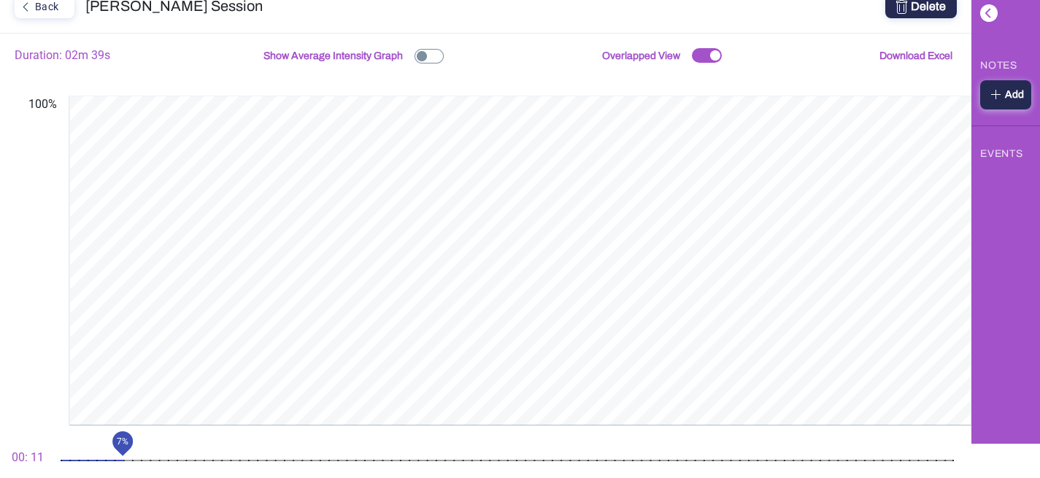
click at [159, 456] on mat-slider "7%" at bounding box center [508, 460] width 906 height 35
click at [202, 458] on mat-slider "11%" at bounding box center [508, 460] width 906 height 35
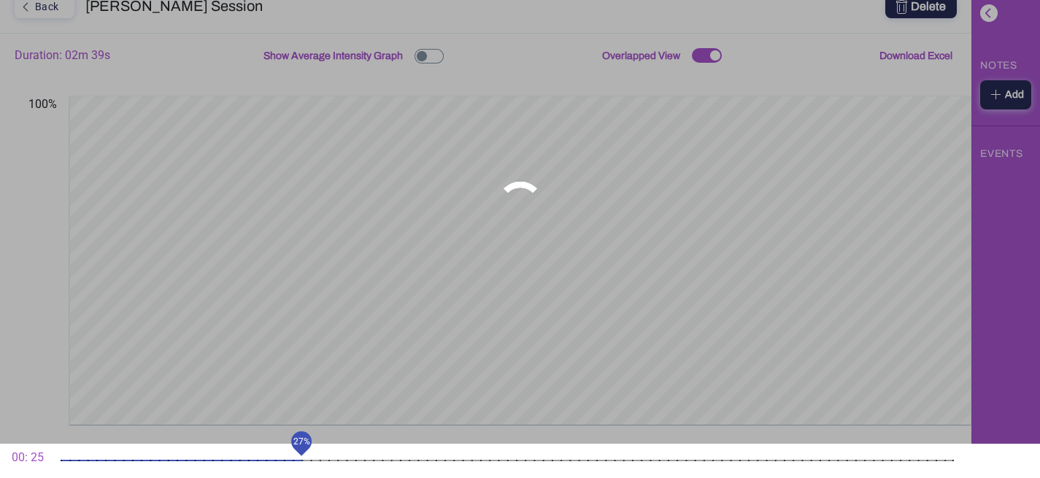
click at [299, 454] on mat-slider "27%" at bounding box center [508, 460] width 906 height 35
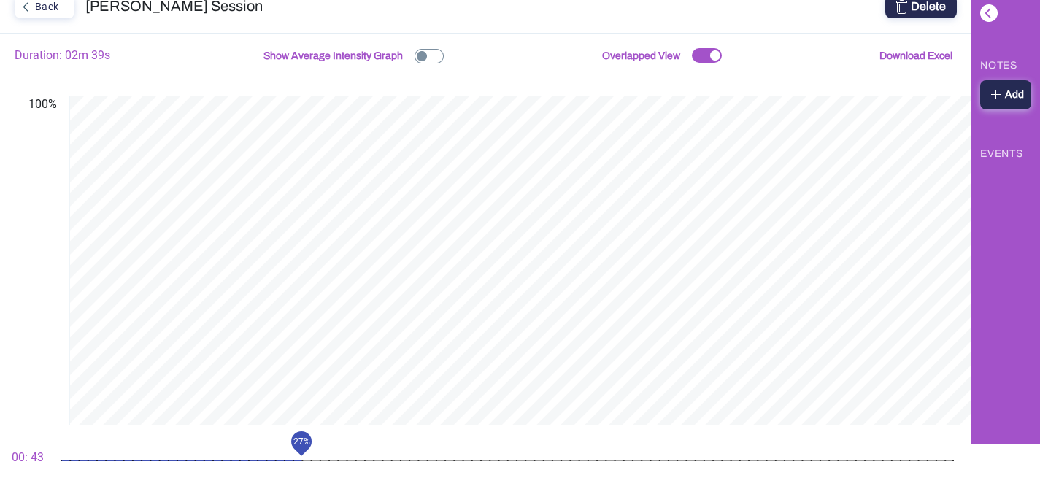
click at [368, 454] on mat-slider "27%" at bounding box center [508, 460] width 906 height 35
click at [442, 454] on mat-slider "35%" at bounding box center [508, 460] width 906 height 35
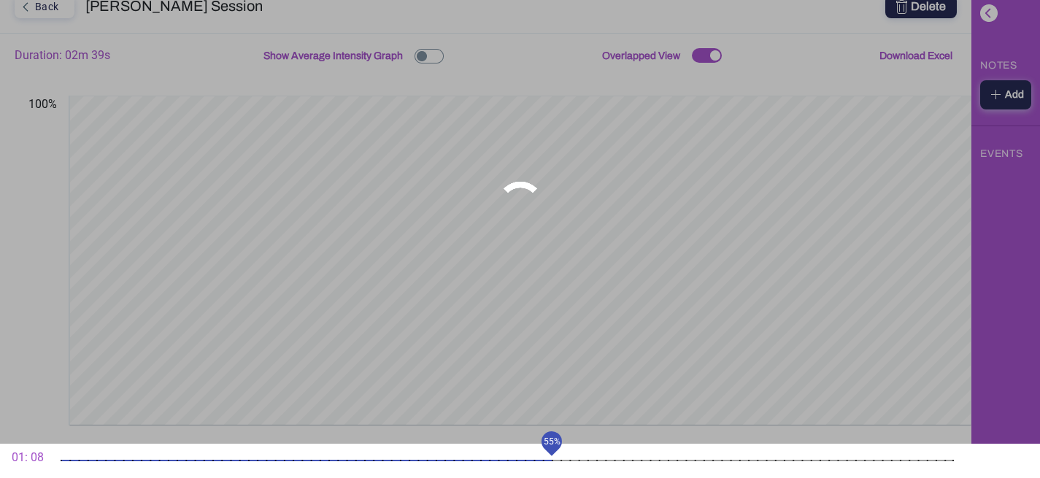
click at [547, 456] on mat-slider "55%" at bounding box center [508, 460] width 906 height 35
click at [591, 461] on div "units" at bounding box center [508, 460] width 894 height 1
click at [619, 459] on mat-slider "63%" at bounding box center [508, 460] width 906 height 35
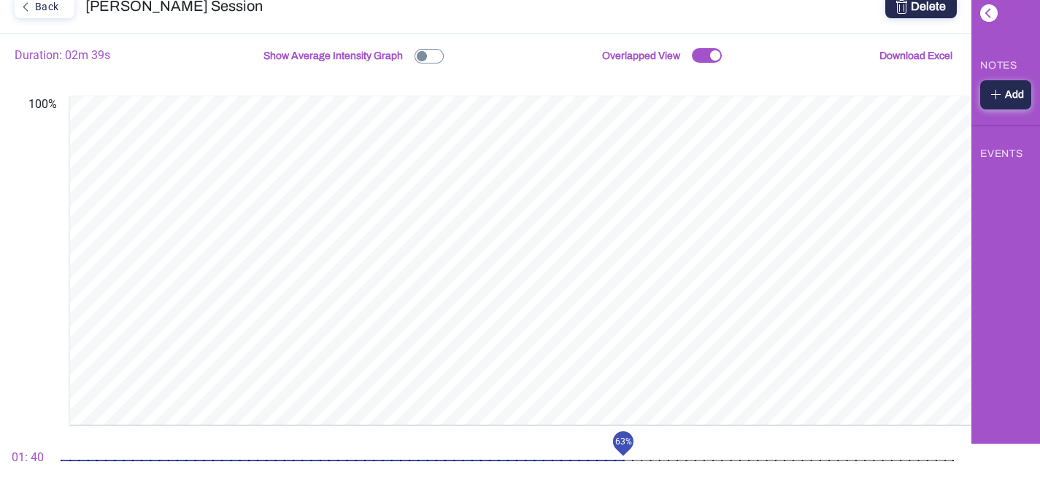
click at [676, 452] on mat-slider "63%" at bounding box center [508, 460] width 906 height 35
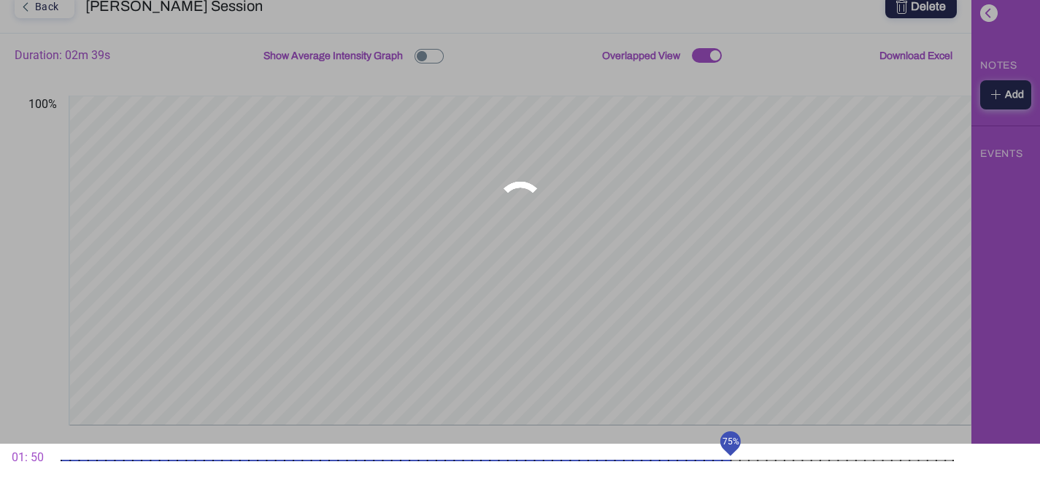
click at [726, 458] on mat-slider "75%" at bounding box center [508, 460] width 906 height 35
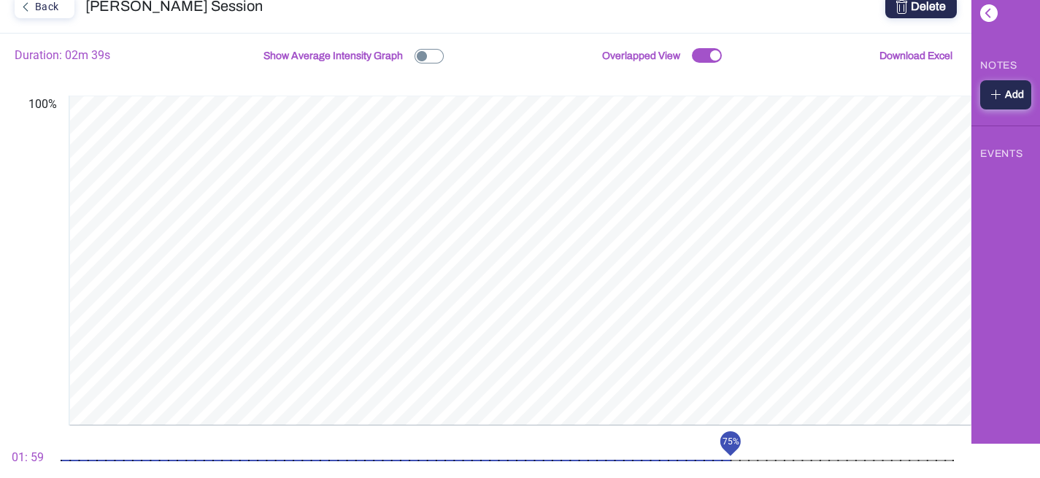
click at [758, 456] on mat-slider "75%" at bounding box center [508, 460] width 906 height 35
drag, startPoint x: 756, startPoint y: 442, endPoint x: 710, endPoint y: 445, distance: 46.1
click at [710, 445] on mat-slider "78%" at bounding box center [508, 460] width 906 height 35
click at [703, 459] on mat-slider "78%" at bounding box center [508, 460] width 906 height 35
click at [770, 464] on mat-slider "72%" at bounding box center [508, 460] width 906 height 35
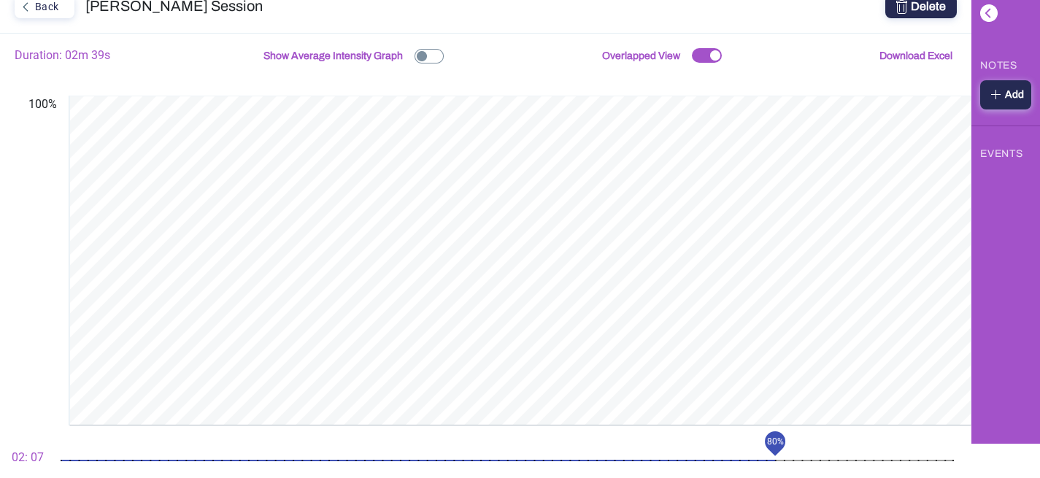
click at [802, 464] on mat-slider "80%" at bounding box center [508, 460] width 906 height 35
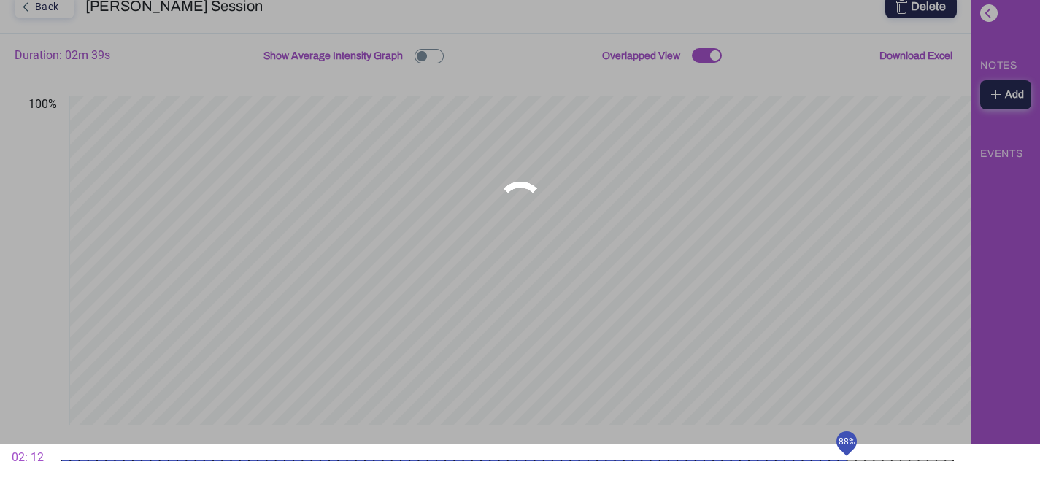
click at [843, 459] on mat-slider "88%" at bounding box center [508, 460] width 906 height 35
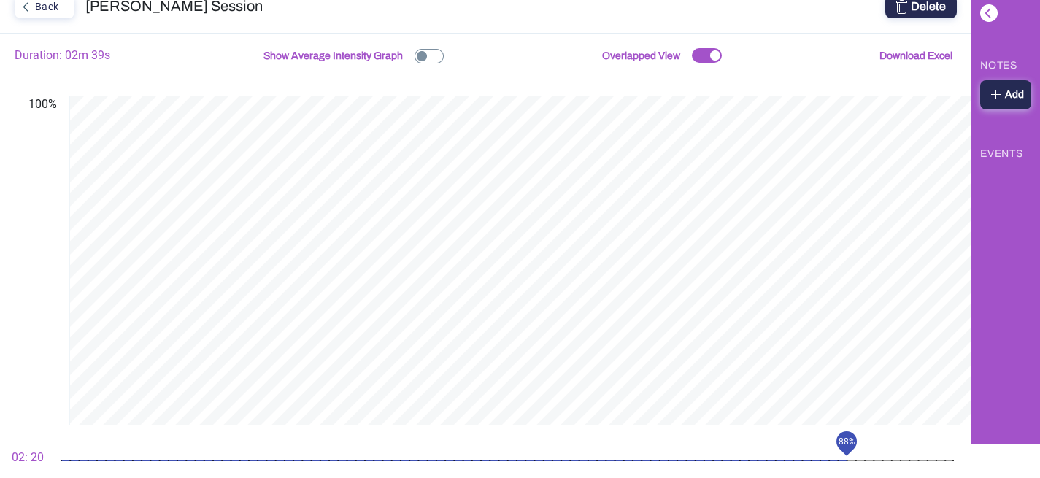
click at [864, 459] on mat-slider "88%" at bounding box center [508, 460] width 906 height 35
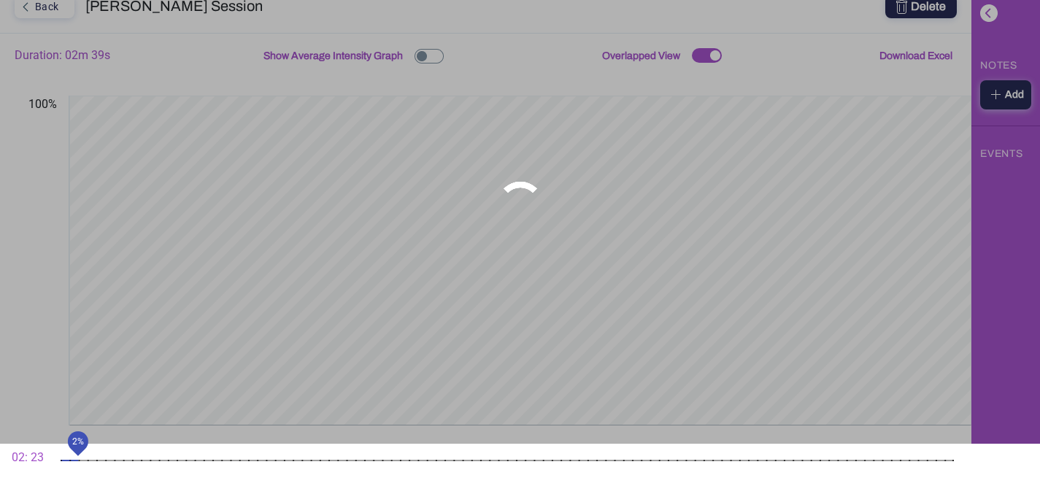
click at [74, 461] on div "units" at bounding box center [508, 460] width 894 height 1
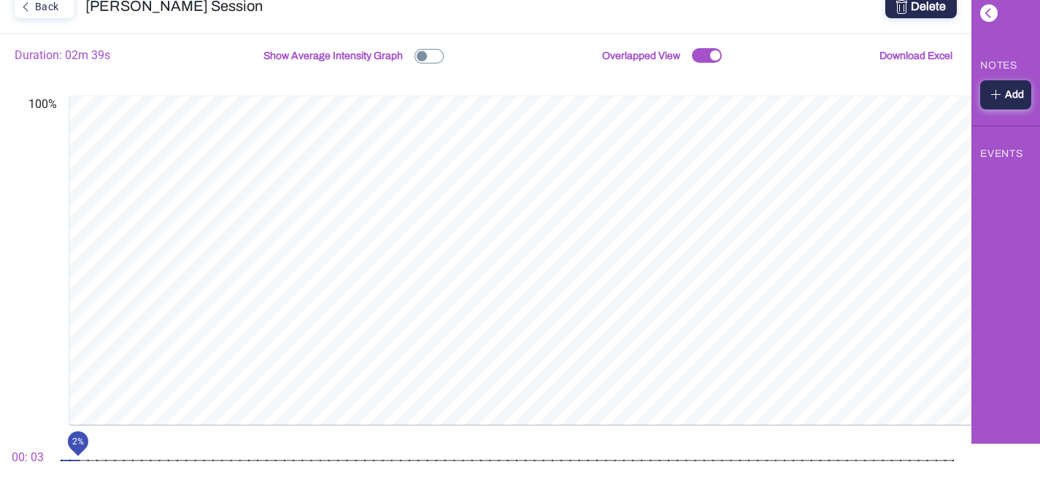
scroll to position [0, 0]
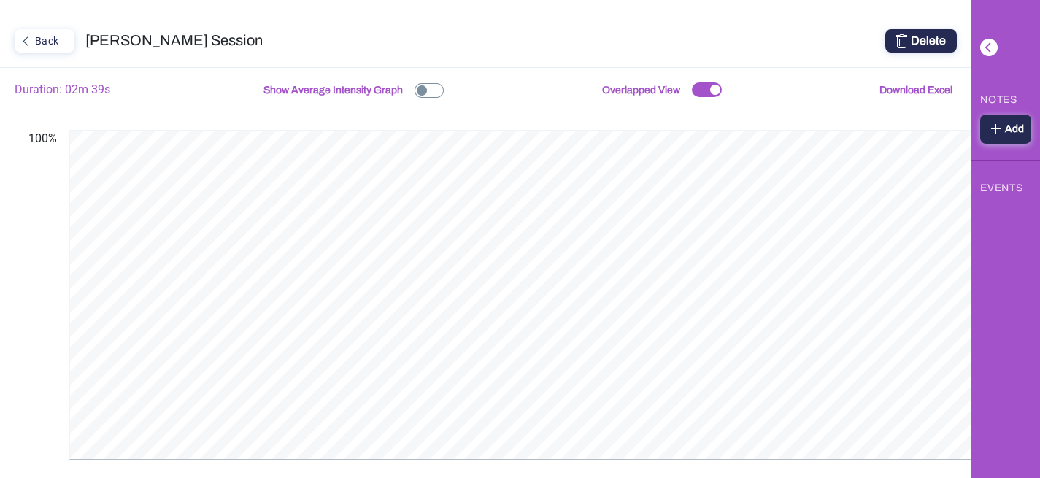
click at [36, 45] on div "Back" at bounding box center [43, 40] width 54 height 19
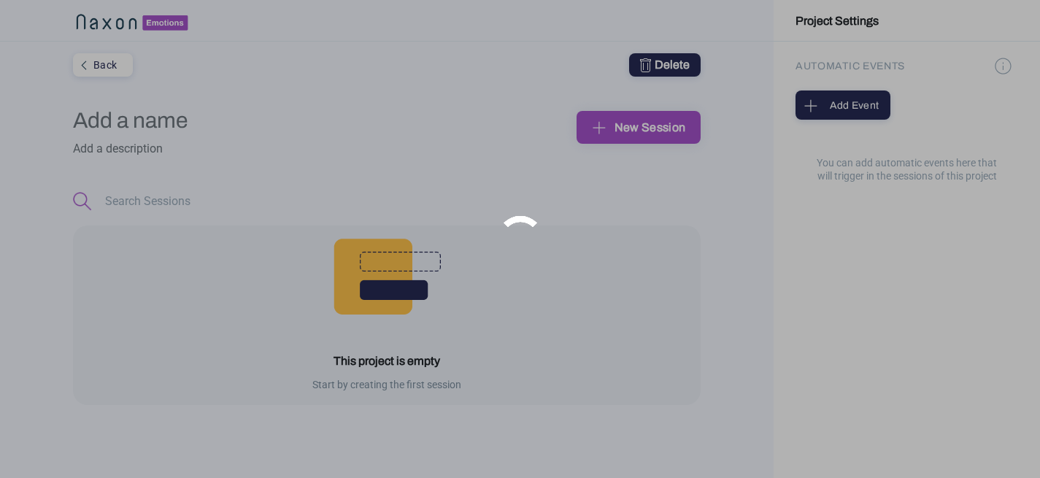
type input "pruebas"
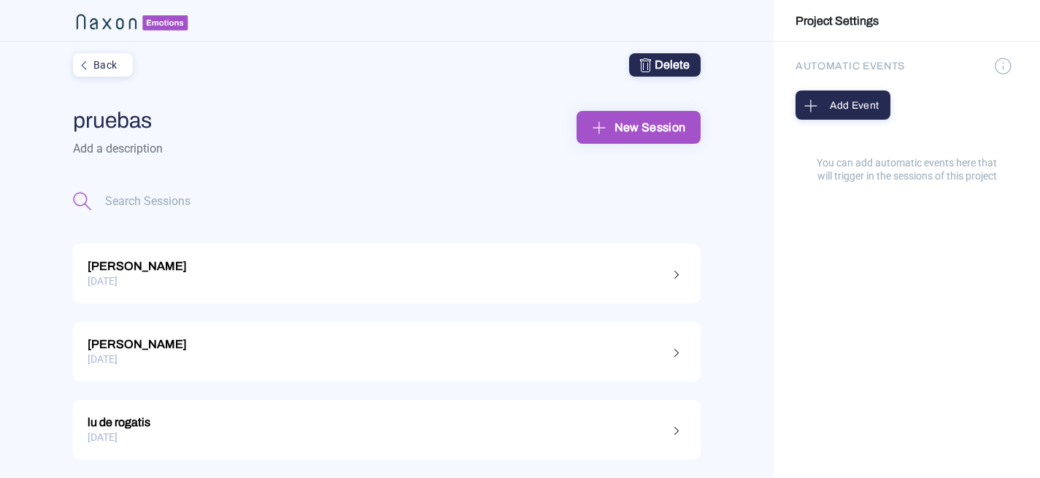
click at [626, 124] on div "New Session" at bounding box center [638, 127] width 101 height 23
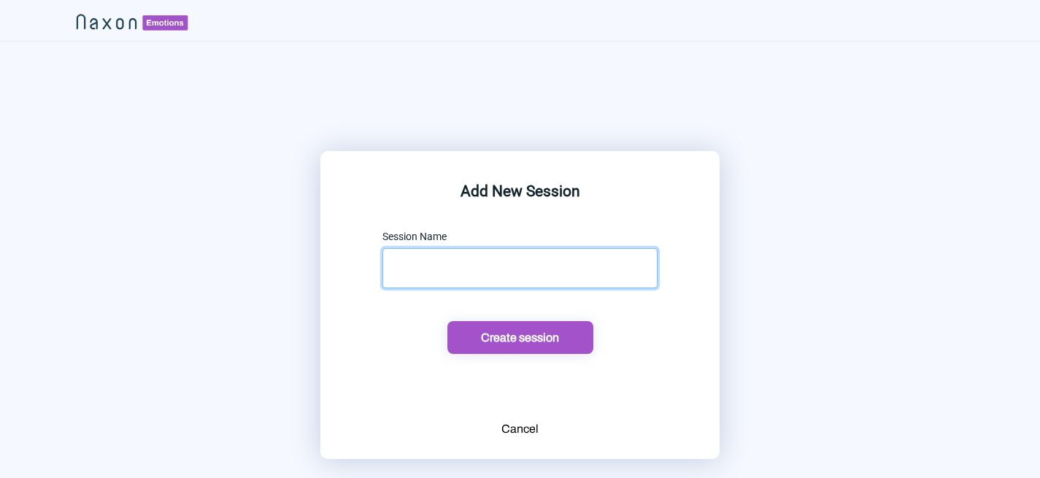
click at [445, 275] on input "text" at bounding box center [520, 268] width 275 height 40
type input "german"
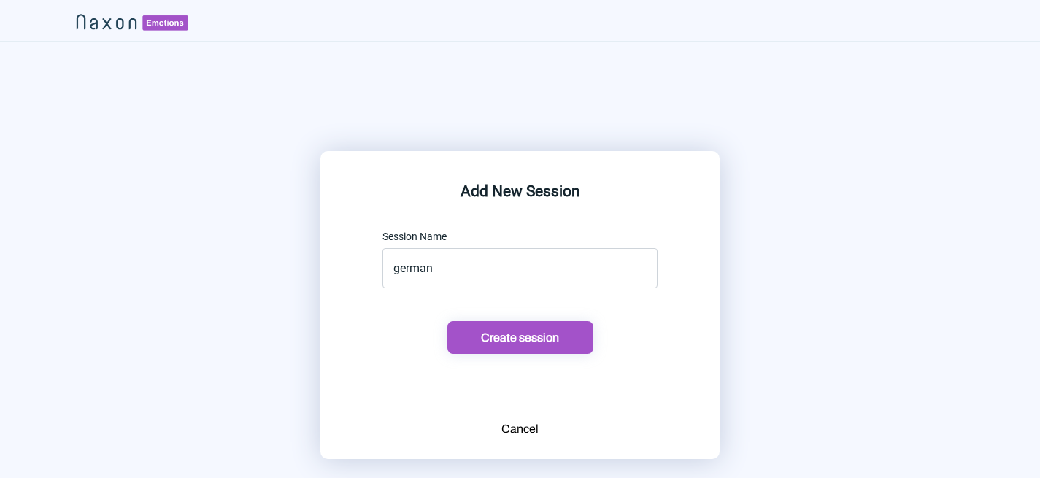
click at [478, 335] on div "Create session" at bounding box center [520, 337] width 137 height 15
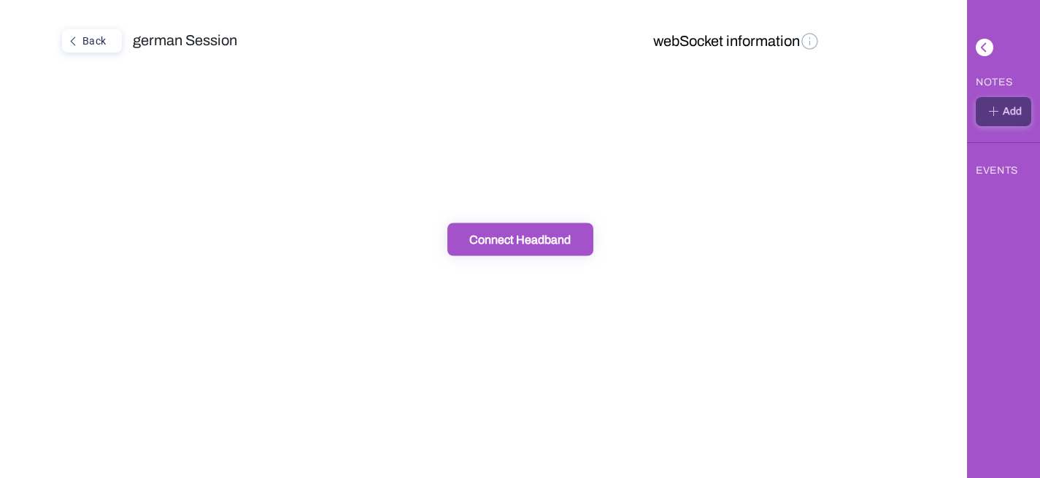
click at [551, 241] on div "Connect Headband" at bounding box center [520, 238] width 137 height 15
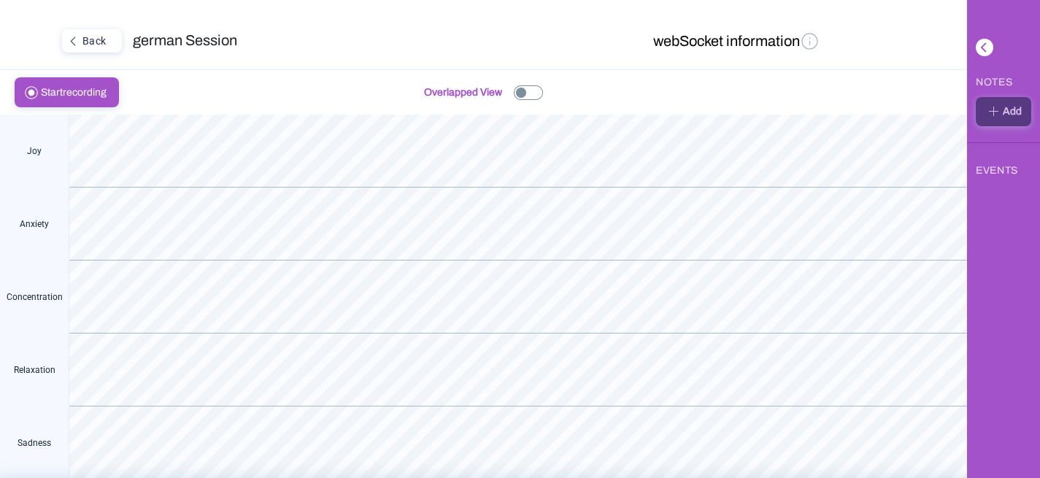
click at [107, 96] on span "Start recording" at bounding box center [78, 92] width 74 height 28
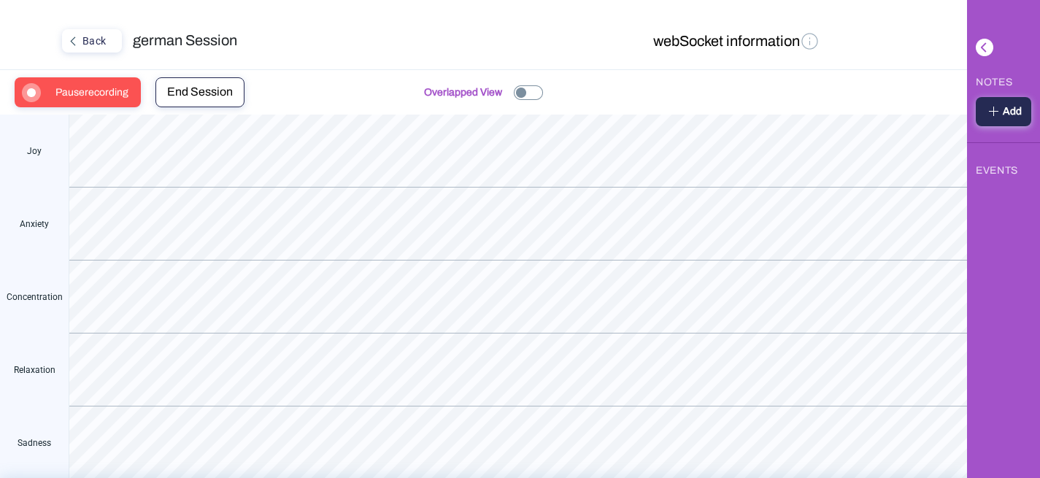
click at [537, 90] on img at bounding box center [528, 92] width 29 height 15
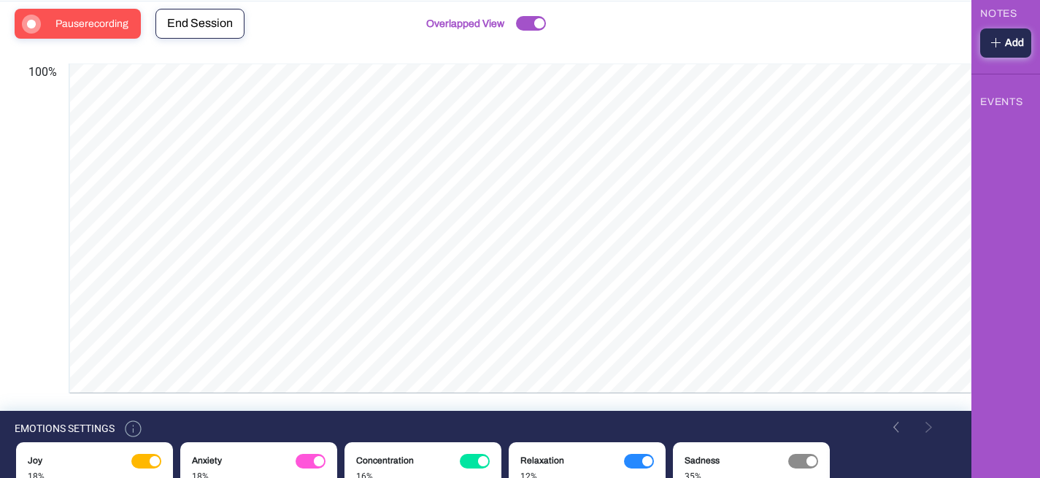
scroll to position [64, 0]
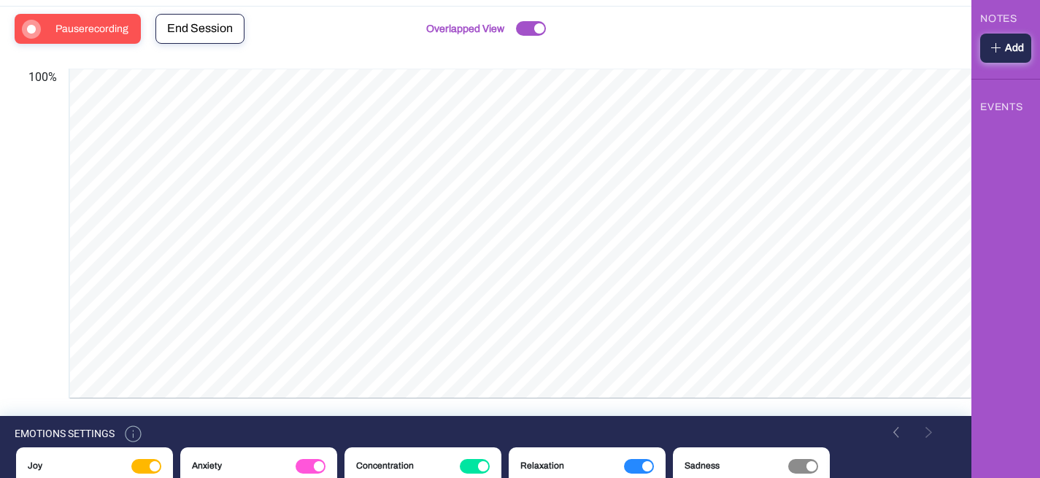
click at [113, 31] on span "Pause recording" at bounding box center [96, 29] width 82 height 28
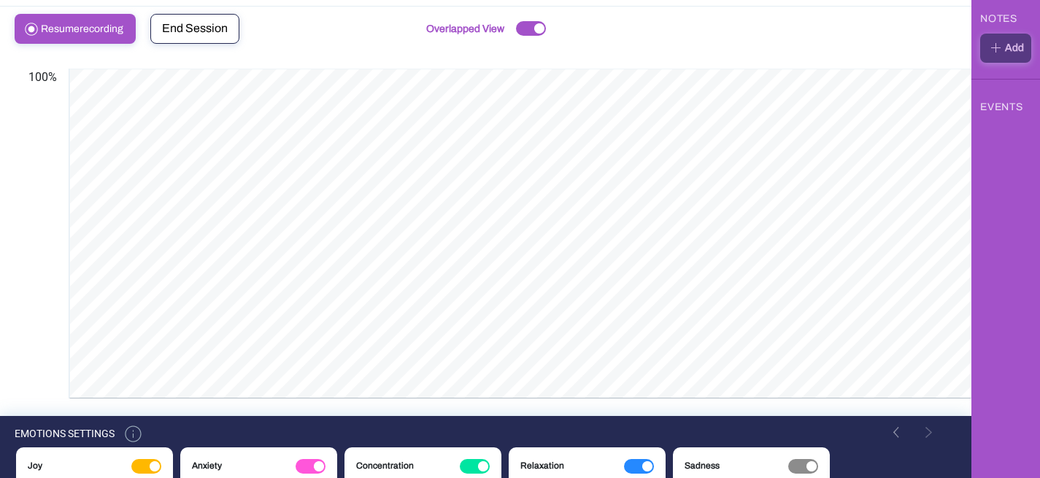
click at [197, 35] on button "End Session" at bounding box center [194, 29] width 89 height 30
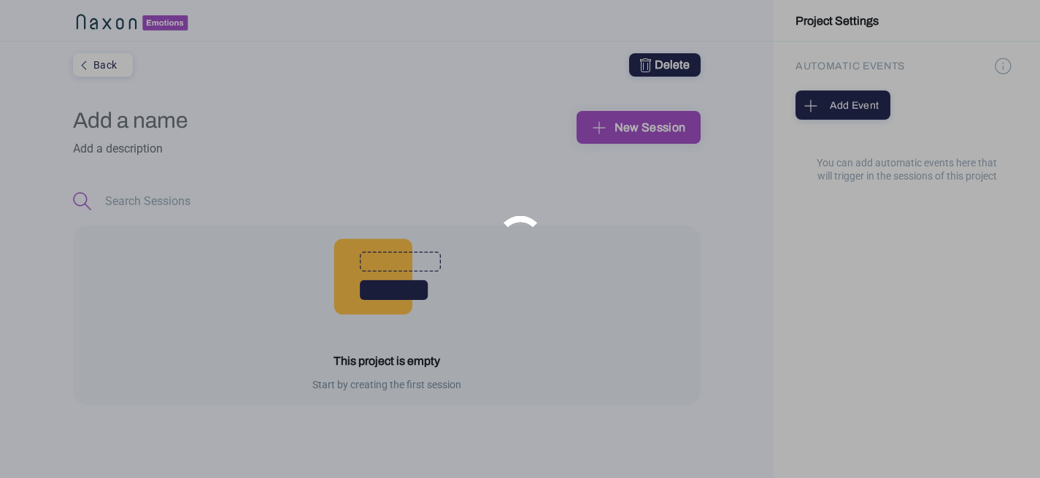
type input "pruebas"
